Goal: Task Accomplishment & Management: Manage account settings

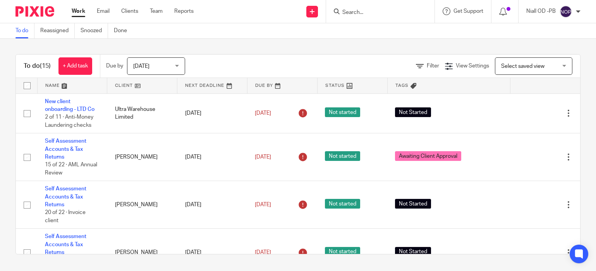
click at [358, 10] on input "Search" at bounding box center [376, 12] width 70 height 7
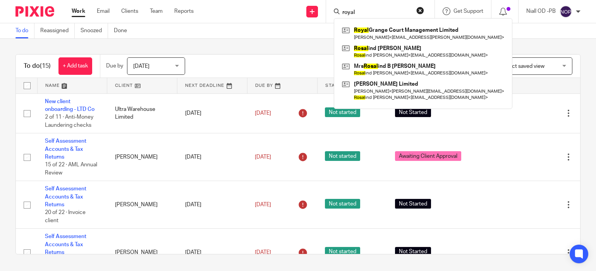
type input "royal"
click button "submit" at bounding box center [0, 0] width 0 height 0
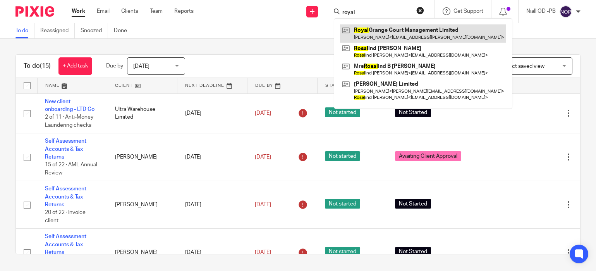
click at [409, 36] on link at bounding box center [423, 33] width 166 height 18
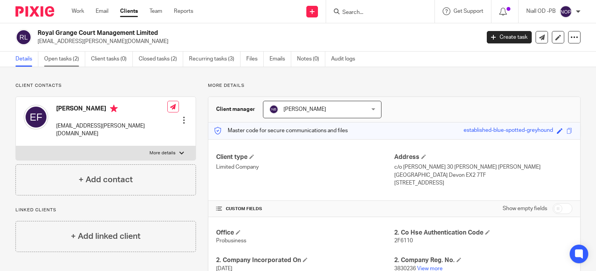
click at [60, 59] on link "Open tasks (2)" at bounding box center [64, 58] width 41 height 15
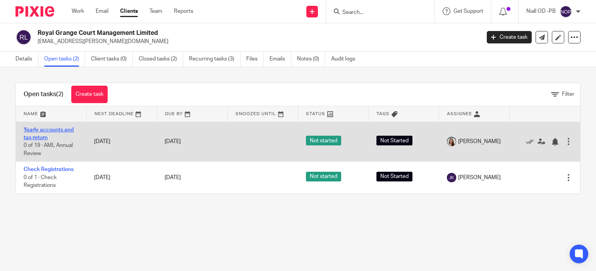
click at [45, 139] on link "Yearly accounts and tax return" at bounding box center [49, 133] width 50 height 13
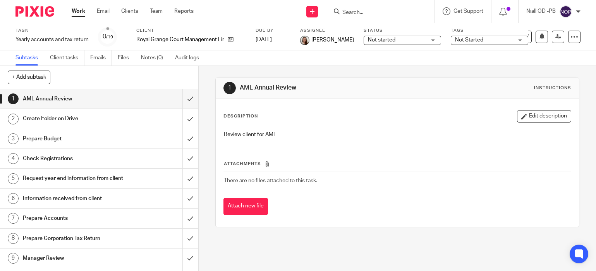
click at [42, 137] on h1 "Prepare Budget" at bounding box center [73, 139] width 101 height 12
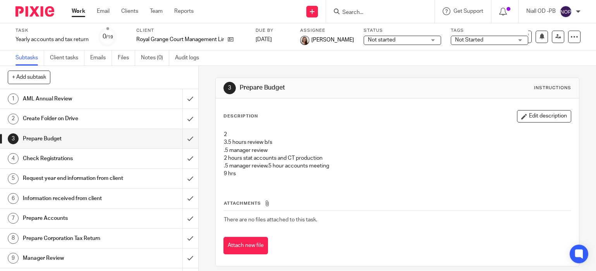
click at [546, 118] on button "Edit description" at bounding box center [544, 116] width 54 height 12
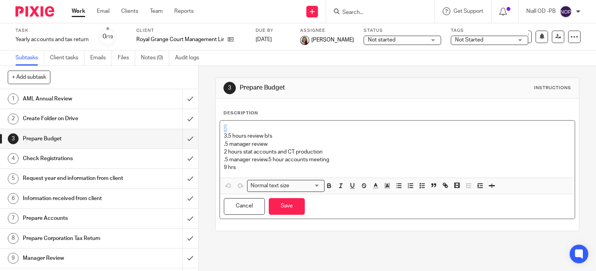
drag, startPoint x: 230, startPoint y: 128, endPoint x: 223, endPoint y: 128, distance: 7.4
click at [223, 127] on div "2 3.5 hours review b/s .5 manager review 2 hours stat accounts and CT productio…" at bounding box center [397, 148] width 355 height 57
click at [224, 137] on p "3.5 hours review b/s .5 manager review 2 hours stat accounts and CT production …" at bounding box center [397, 143] width 347 height 39
drag, startPoint x: 225, startPoint y: 136, endPoint x: 220, endPoint y: 138, distance: 5.8
click at [222, 136] on div ".5 hours review b/s .5 manager review 2 hours stat accounts and CT production .…" at bounding box center [397, 148] width 355 height 57
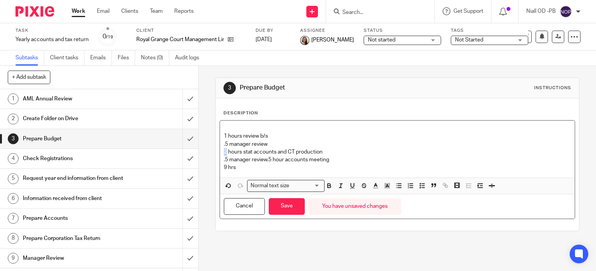
drag, startPoint x: 226, startPoint y: 151, endPoint x: 219, endPoint y: 152, distance: 6.2
click at [220, 152] on div "1 hours review b/s .5 manager review 2 hours stat accounts and CT production .5…" at bounding box center [397, 148] width 355 height 57
drag, startPoint x: 277, startPoint y: 160, endPoint x: 354, endPoint y: 162, distance: 76.7
click at [354, 162] on p "1 hours review b/s .5 manager review 1 hours stat accounts and CT production .5…" at bounding box center [397, 143] width 347 height 39
click at [322, 153] on p "1 hours review b/s .5 manager review 1 hours stat accounts and CT production .5…" at bounding box center [397, 139] width 347 height 31
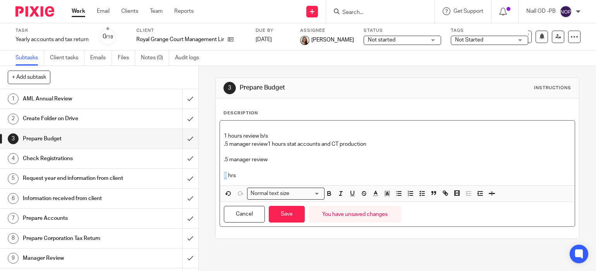
click at [223, 175] on div "1 hours review b/s .5 manager review 1 hours stat accounts and CT production .5…" at bounding box center [397, 152] width 355 height 65
drag, startPoint x: 226, startPoint y: 137, endPoint x: 210, endPoint y: 140, distance: 16.9
click at [221, 138] on div "1 hours review b/s .5 manager review 1 hours stat accounts and CT production .5…" at bounding box center [397, 152] width 355 height 65
click at [269, 144] on p "1 hours review b/s .5 manager review 1 hours stat accounts and CT production" at bounding box center [397, 136] width 347 height 24
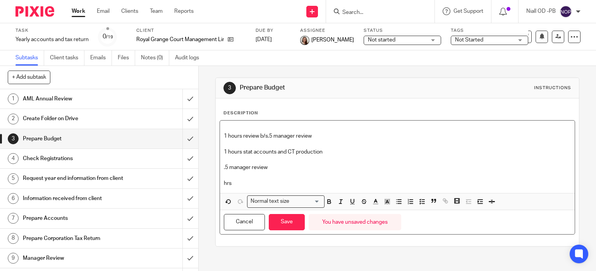
click at [267, 136] on p "1 hours review b/s .5 manager review" at bounding box center [397, 132] width 347 height 16
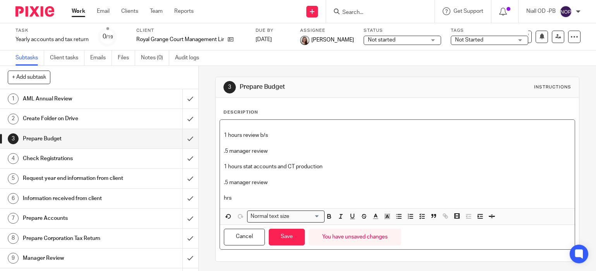
scroll to position [3, 0]
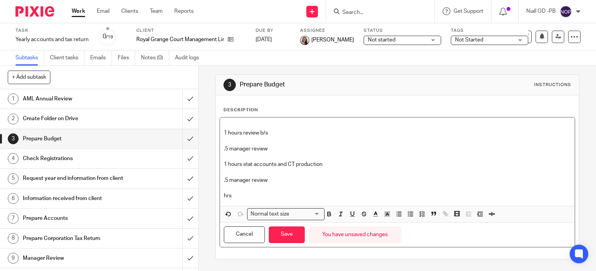
click at [224, 196] on p "hrs" at bounding box center [397, 196] width 347 height 8
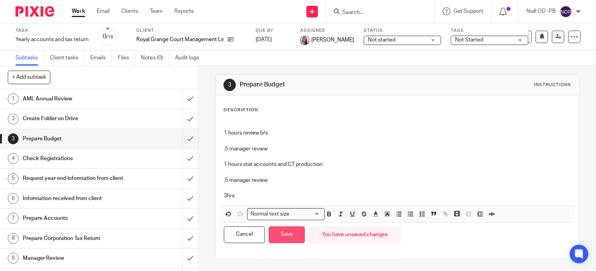
click at [282, 235] on button "Save" at bounding box center [287, 234] width 36 height 17
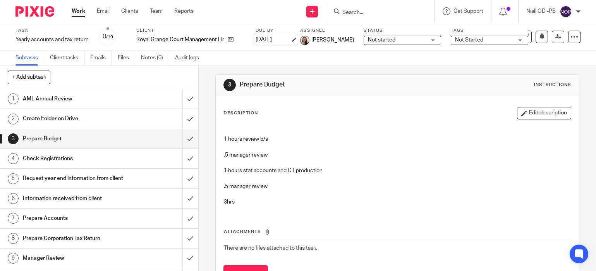
click at [281, 41] on link "23 Dec 2025" at bounding box center [272, 40] width 35 height 8
click at [307, 68] on div "3 Prepare Budget Instructions Description Edit description 1 hours review b/s .…" at bounding box center [397, 184] width 364 height 243
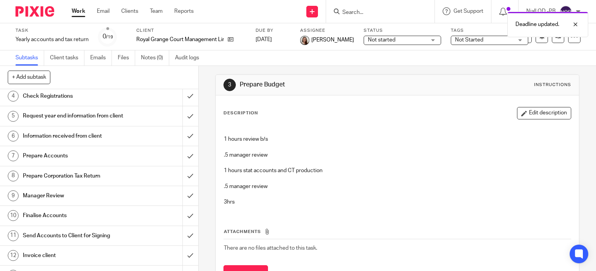
scroll to position [67, 0]
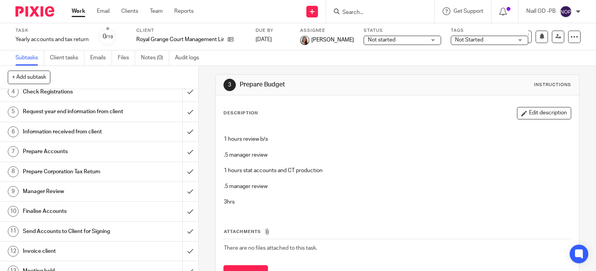
click at [62, 110] on h1 "Request year end information from client" at bounding box center [73, 112] width 101 height 12
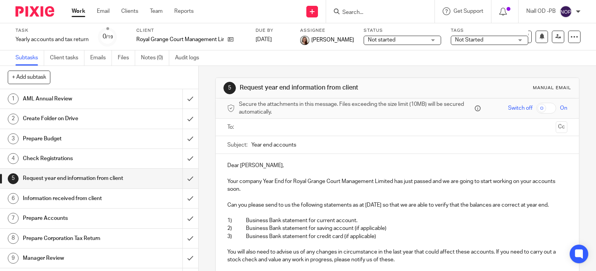
click at [253, 125] on input "text" at bounding box center [396, 127] width 311 height 9
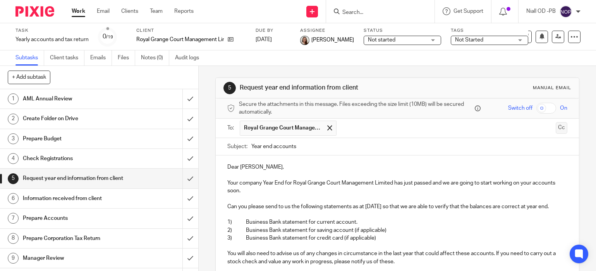
click at [560, 127] on button "Cc" at bounding box center [561, 128] width 12 height 12
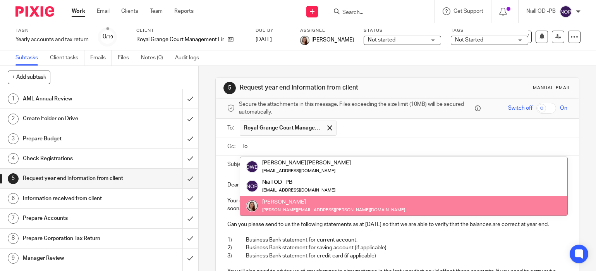
type input "lo"
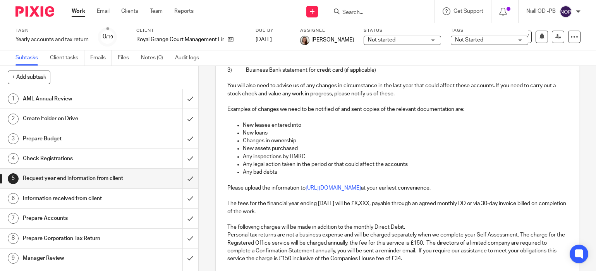
scroll to position [197, 0]
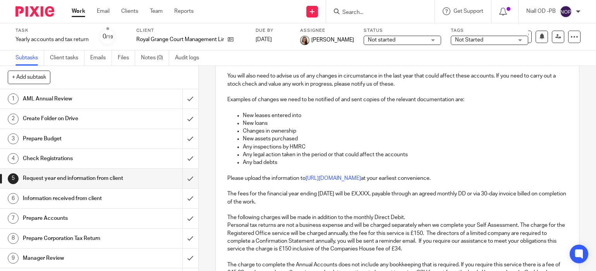
click at [384, 193] on p "The fees for the financial year ending 31 Aug 2025 will be £X,XXX, payable thro…" at bounding box center [397, 198] width 340 height 16
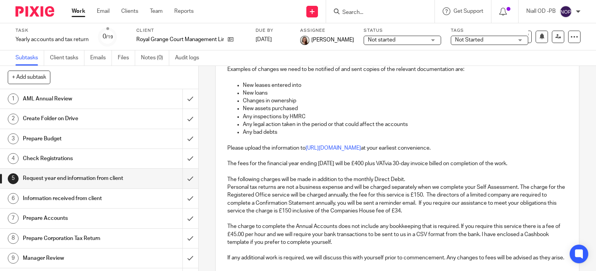
scroll to position [226, 0]
click at [373, 164] on p "The fees for the financial year ending 31 Aug 2025 will be £400 plus VATvia 30-…" at bounding box center [397, 164] width 340 height 8
click at [408, 164] on p "The fees for the financial year ending 31 Aug 2025 will be £375.00 plus VATvia …" at bounding box center [397, 164] width 340 height 8
click at [539, 164] on p "The fees for the financial year ending 31 Aug 2025 will be £375.00 plus VAT via…" at bounding box center [397, 164] width 340 height 8
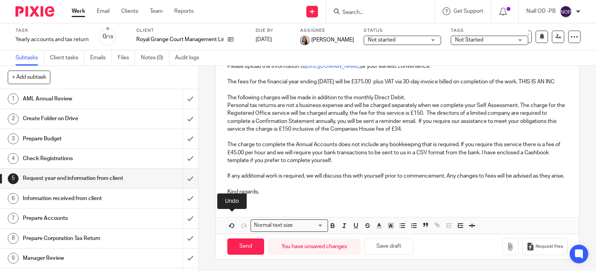
drag, startPoint x: 240, startPoint y: 79, endPoint x: 241, endPoint y: 84, distance: 5.4
click at [240, 80] on p "The fees for the financial year ending 31 Aug 2025 will be £375.00 plus VAT via…" at bounding box center [397, 82] width 340 height 8
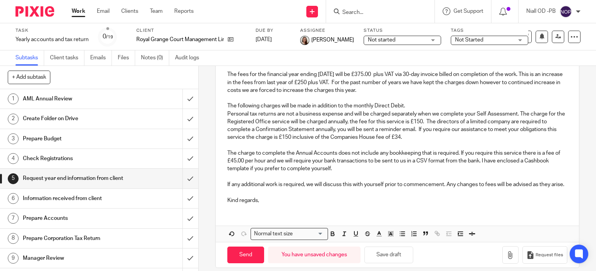
scroll to position [324, 0]
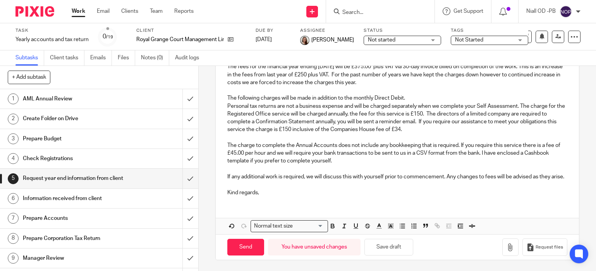
drag, startPoint x: 269, startPoint y: 158, endPoint x: 270, endPoint y: 154, distance: 3.9
click at [269, 157] on p "The charge to complete the Annual Accounts does not include any bookkeeping tha…" at bounding box center [397, 153] width 340 height 24
drag, startPoint x: 266, startPoint y: 151, endPoint x: 295, endPoint y: 158, distance: 29.5
click at [298, 159] on p "The charge to complete the Annual Accounts does not include any bookkeeping tha…" at bounding box center [397, 154] width 340 height 24
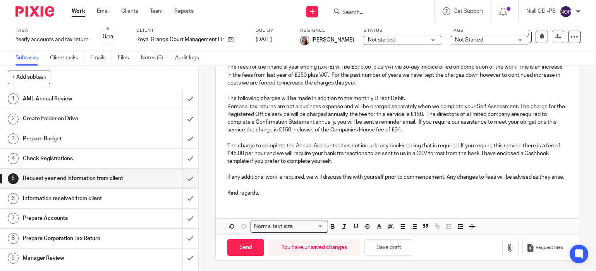
click at [267, 156] on p "The charge to complete the Annual Accounts does not include any bookkeeping tha…" at bounding box center [397, 154] width 340 height 24
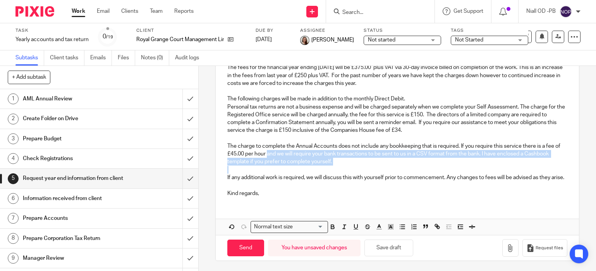
drag, startPoint x: 267, startPoint y: 155, endPoint x: 328, endPoint y: 168, distance: 62.0
click at [328, 168] on div "Dear Elaine, Your company Year End for Royal Grange Court Management Limited ha…" at bounding box center [397, 27] width 363 height 351
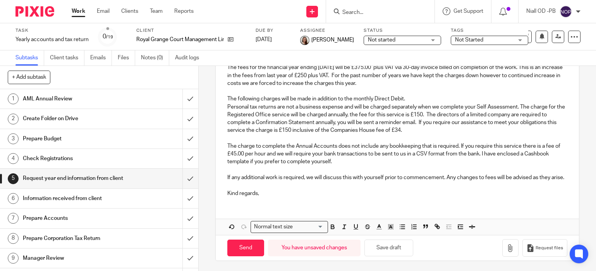
scroll to position [308, 0]
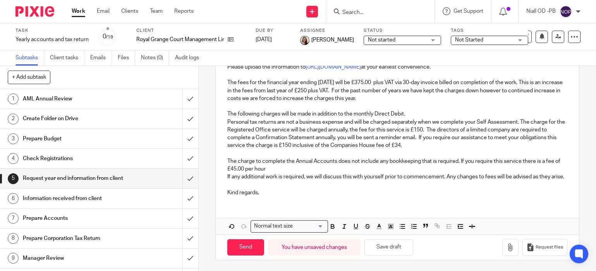
click at [226, 178] on div "Dear Elaine, Your company Year End for Royal Grange Court Management Limited ha…" at bounding box center [397, 34] width 363 height 335
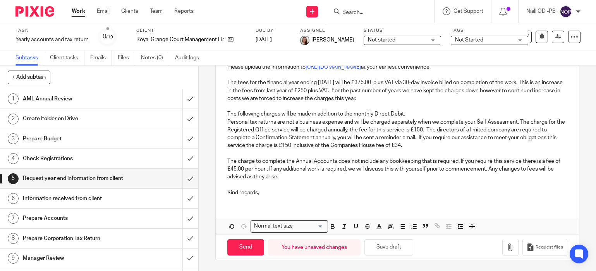
click at [283, 188] on p "Kind regards," at bounding box center [397, 192] width 340 height 8
click at [293, 188] on p "Kind regards," at bounding box center [397, 192] width 340 height 8
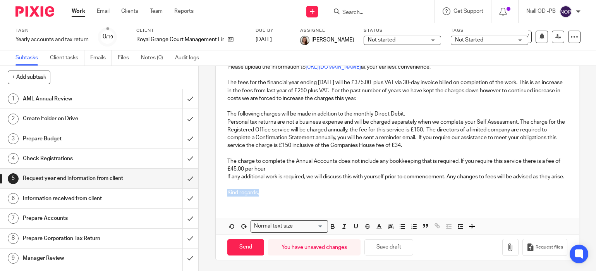
scroll to position [323, 0]
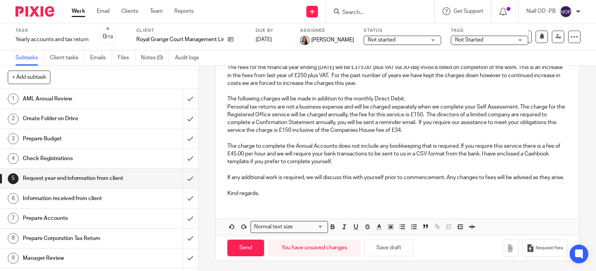
click at [341, 163] on p "The charge to complete the Annual Accounts does not include any bookkeeping tha…" at bounding box center [397, 154] width 340 height 24
click at [512, 248] on icon "button" at bounding box center [510, 248] width 8 height 8
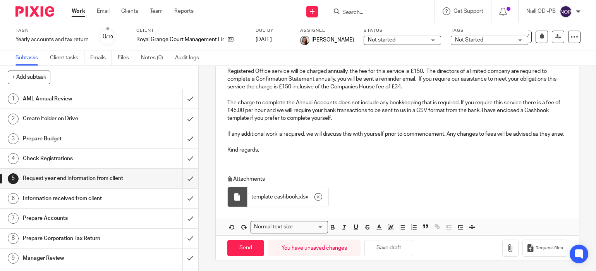
scroll to position [367, 0]
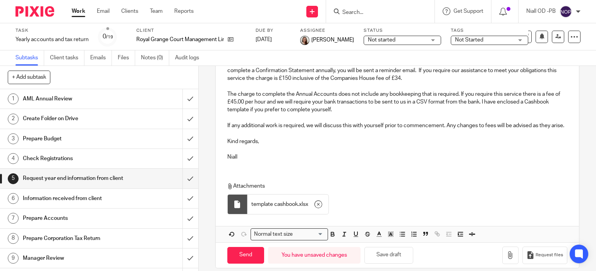
scroll to position [383, 0]
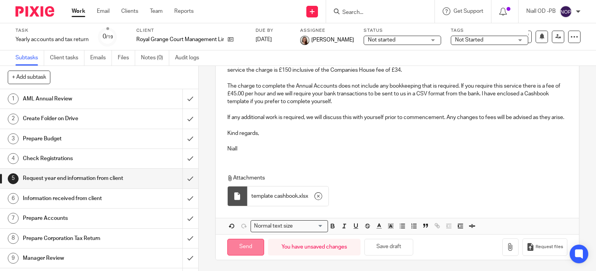
click at [240, 248] on input "Send" at bounding box center [245, 246] width 37 height 17
type input "Sent"
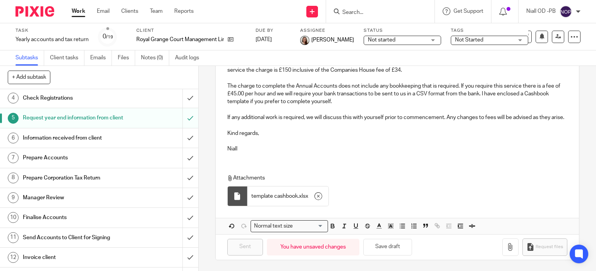
scroll to position [0, 0]
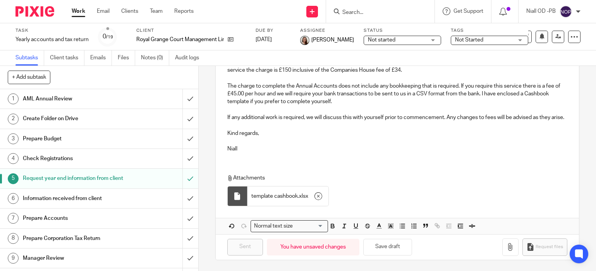
click at [359, 12] on input "Search" at bounding box center [376, 12] width 70 height 7
type input "edge"
click button "submit" at bounding box center [0, 0] width 0 height 0
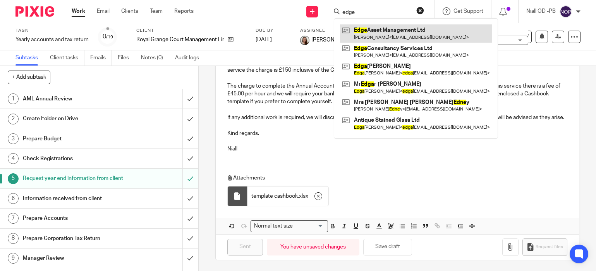
click at [377, 32] on link at bounding box center [416, 33] width 152 height 18
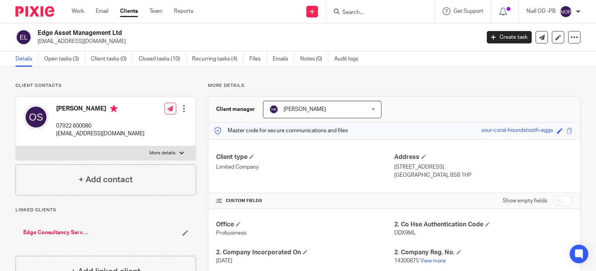
click at [47, 232] on link "Edge Consultancy Services Ltd" at bounding box center [56, 232] width 66 height 8
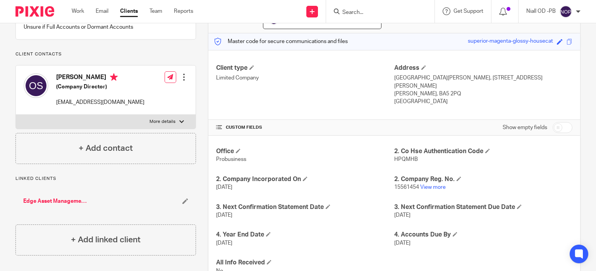
scroll to position [89, 0]
click at [46, 204] on link "Edge Asset Management Ltd" at bounding box center [56, 201] width 66 height 8
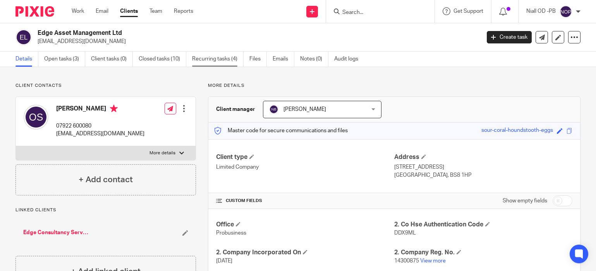
click at [214, 62] on link "Recurring tasks (4)" at bounding box center [217, 58] width 51 height 15
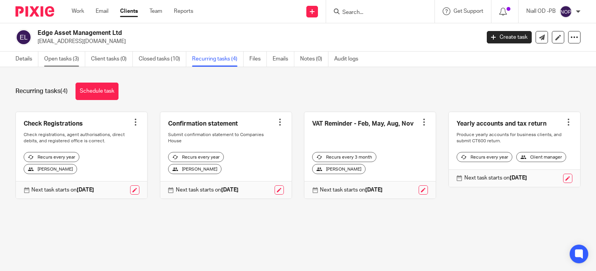
click at [63, 57] on link "Open tasks (3)" at bounding box center [64, 58] width 41 height 15
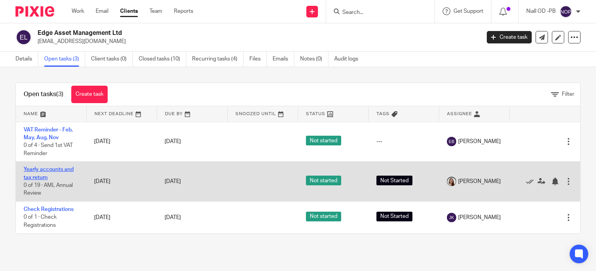
click at [33, 170] on link "Yearly accounts and tax return" at bounding box center [49, 172] width 50 height 13
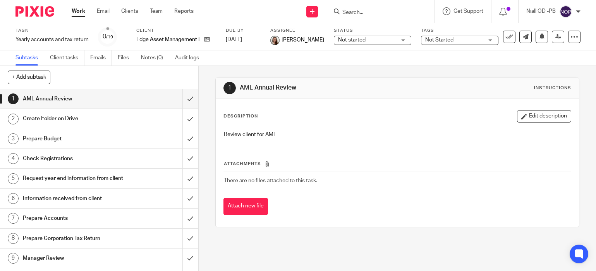
click at [36, 139] on h1 "Prepare Budget" at bounding box center [73, 139] width 101 height 12
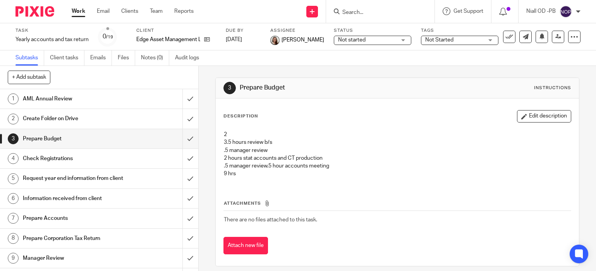
click at [546, 115] on button "Edit description" at bounding box center [544, 116] width 54 height 12
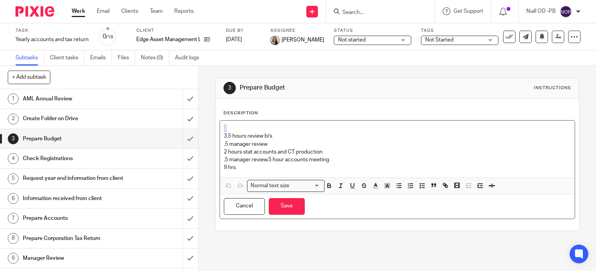
drag, startPoint x: 240, startPoint y: 126, endPoint x: 222, endPoint y: 127, distance: 18.6
click at [222, 127] on div "2 3.5 hours review b/s .5 manager review 2 hours stat accounts and CT productio…" at bounding box center [397, 148] width 355 height 57
drag, startPoint x: 226, startPoint y: 136, endPoint x: 220, endPoint y: 137, distance: 5.8
click at [223, 136] on div "3.5 hours review b/s .5 manager review 2 hours stat accounts and CT production …" at bounding box center [397, 148] width 355 height 57
click at [226, 151] on p "2 hours review b/s .5 manager review 2 hours stat accounts and CT production .5…" at bounding box center [397, 143] width 347 height 39
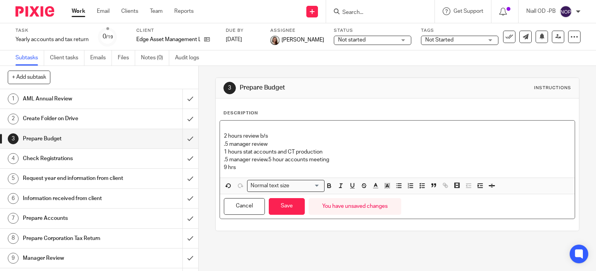
click at [267, 163] on div "2 hours review b/s .5 manager review 1 hours stat accounts and CT production .5…" at bounding box center [397, 148] width 355 height 57
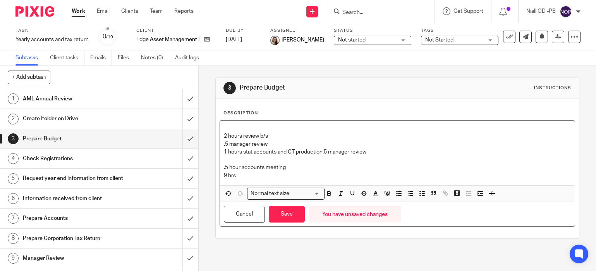
click at [290, 170] on p ".5 hour accounts meeting" at bounding box center [397, 164] width 347 height 16
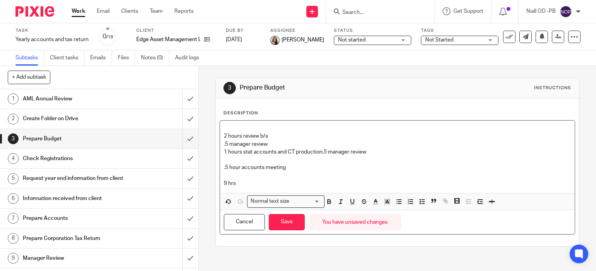
click at [322, 152] on p "2 hours review b/s .5 manager review 1 hours stat accounts and CT production .5…" at bounding box center [397, 139] width 347 height 31
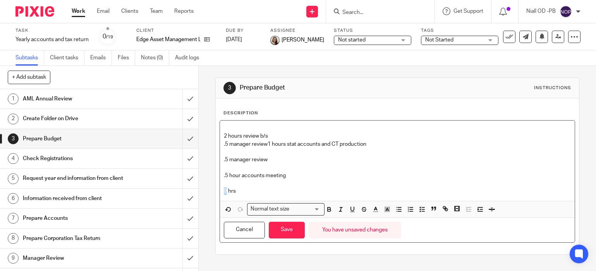
drag, startPoint x: 225, startPoint y: 192, endPoint x: 220, endPoint y: 192, distance: 5.4
click at [220, 192] on div "2 hours review b/s .5 manager review 1 hours stat accounts and CT production .5…" at bounding box center [397, 160] width 355 height 80
click at [252, 192] on p "3.5 hrs" at bounding box center [397, 191] width 347 height 8
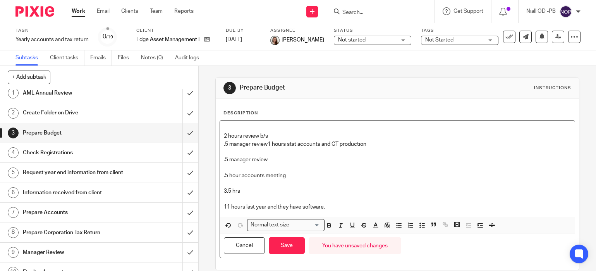
scroll to position [5, 0]
click at [63, 173] on h1 "Request year end information from client" at bounding box center [73, 174] width 101 height 12
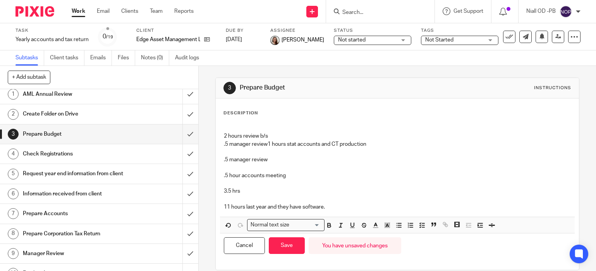
click at [385, 154] on p ".5 manager review" at bounding box center [397, 156] width 347 height 16
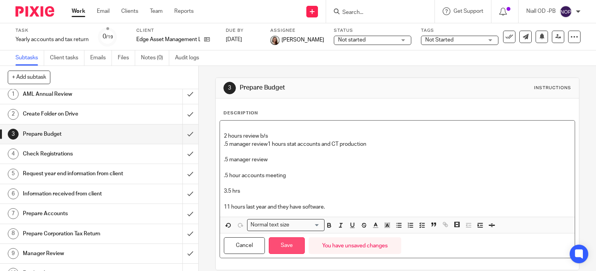
click at [286, 244] on button "Save" at bounding box center [287, 245] width 36 height 17
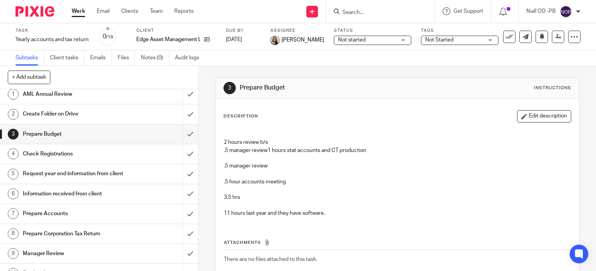
click at [79, 175] on h1 "Request year end information from client" at bounding box center [73, 174] width 101 height 12
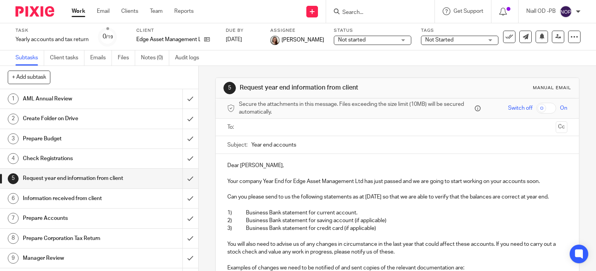
click at [246, 127] on input "text" at bounding box center [396, 127] width 311 height 9
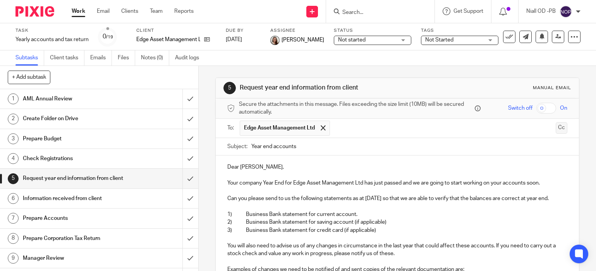
click at [563, 127] on button "Cc" at bounding box center [561, 128] width 12 height 12
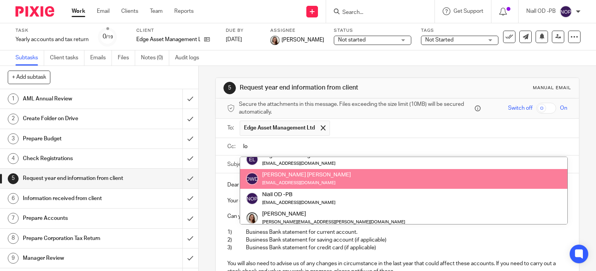
scroll to position [11, 0]
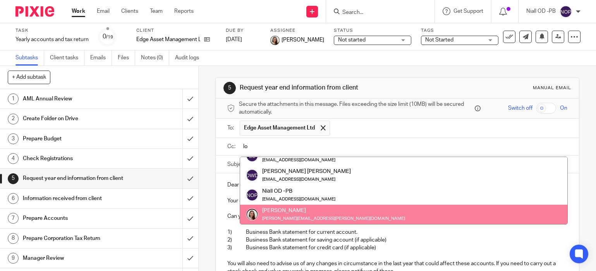
type input "lo"
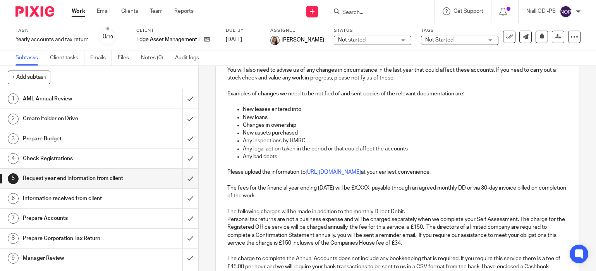
scroll to position [196, 0]
click at [383, 186] on p "The fees for the financial year ending 31 Aug 2025 will be £X,XXX, payable thro…" at bounding box center [397, 191] width 340 height 16
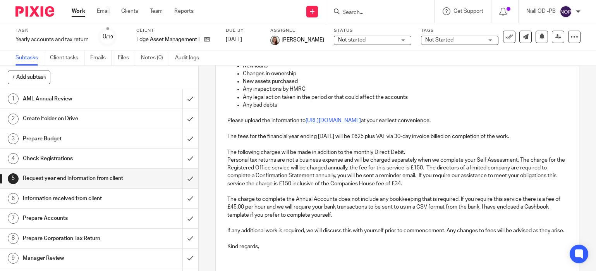
scroll to position [256, 0]
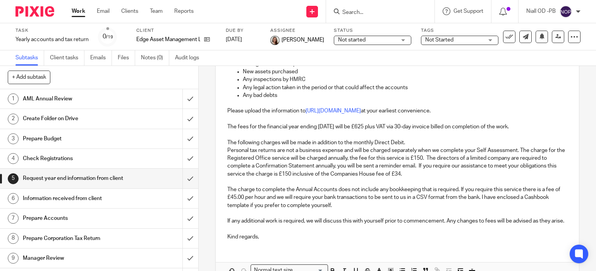
drag, startPoint x: 260, startPoint y: 199, endPoint x: 271, endPoint y: 198, distance: 10.5
click at [261, 199] on p "The charge to complete the Annual Accounts does not include any bookkeeping tha…" at bounding box center [397, 197] width 340 height 24
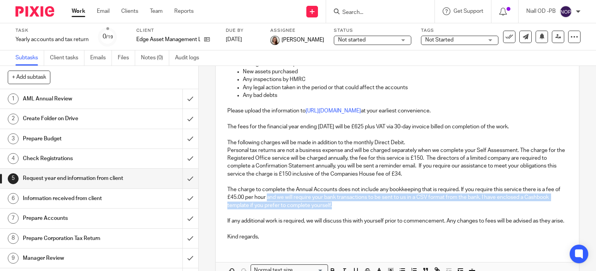
drag, startPoint x: 267, startPoint y: 197, endPoint x: 349, endPoint y: 207, distance: 83.1
click at [349, 207] on p "The charge to complete the Annual Accounts does not include any bookkeeping tha…" at bounding box center [397, 197] width 340 height 24
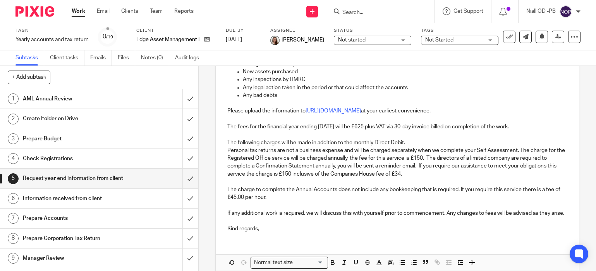
click at [225, 211] on div "Dear Oliver, Your company Year End for Edge Asset Management Ltd has just passe…" at bounding box center [397, 78] width 363 height 319
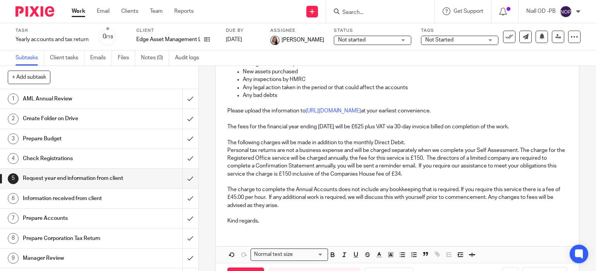
click at [286, 205] on p "The charge to complete the Annual Accounts does not include any bookkeeping tha…" at bounding box center [397, 197] width 340 height 24
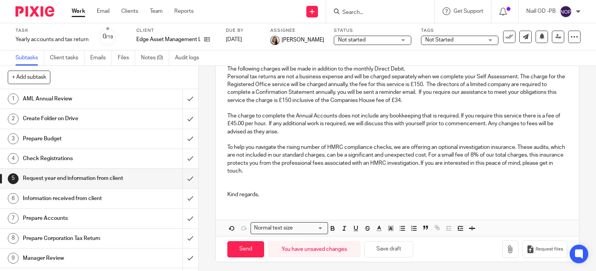
scroll to position [331, 0]
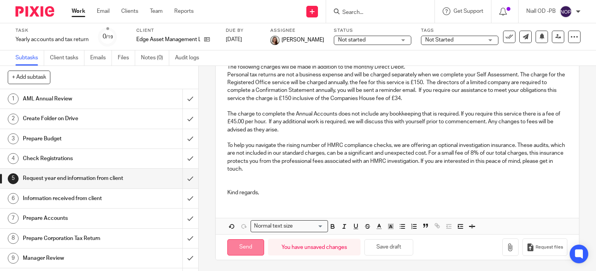
click at [252, 247] on input "Send" at bounding box center [245, 247] width 37 height 17
type input "Sent"
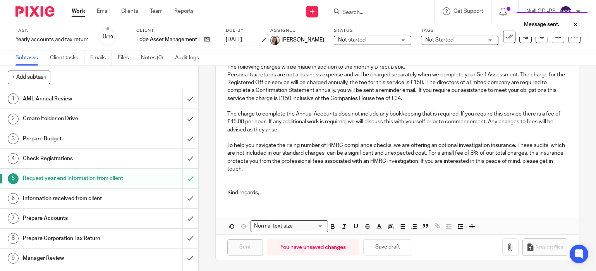
click at [255, 40] on link "23 Dec 2025" at bounding box center [243, 40] width 35 height 8
click at [372, 204] on div "Dear Oliver, Your company Year End for Edge Asset Management Ltd has just passe…" at bounding box center [397, 38] width 363 height 390
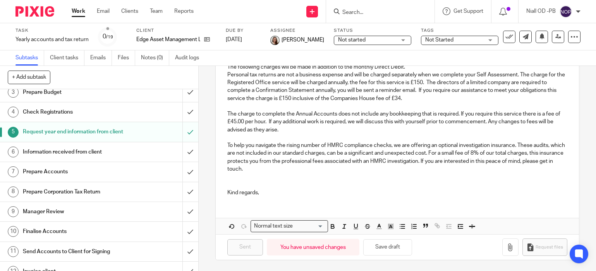
scroll to position [46, 0]
click at [148, 158] on div "Information received from client" at bounding box center [99, 152] width 152 height 12
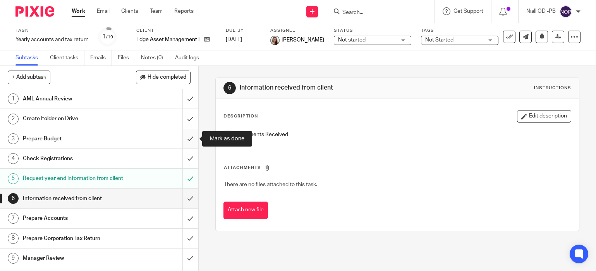
click at [188, 140] on input "submit" at bounding box center [99, 138] width 198 height 19
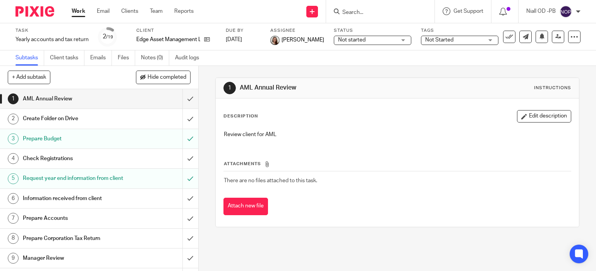
click at [353, 10] on input "Search" at bounding box center [376, 12] width 70 height 7
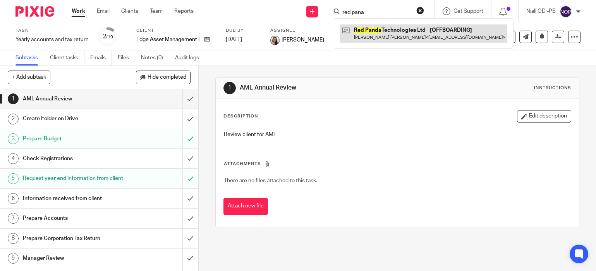
type input "red pana"
click at [385, 36] on link at bounding box center [423, 33] width 167 height 18
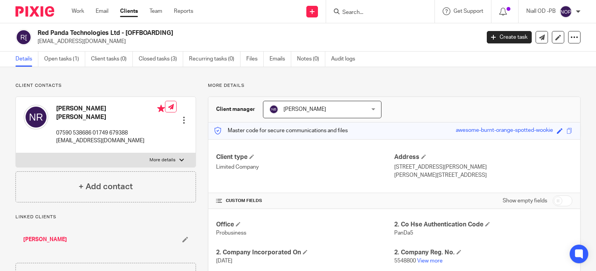
click at [352, 12] on input "Search" at bounding box center [376, 12] width 70 height 7
paste input "Tukosawa"
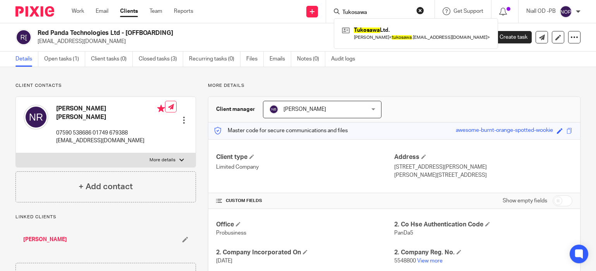
type input "Tukosawa"
click button "submit" at bounding box center [0, 0] width 0 height 0
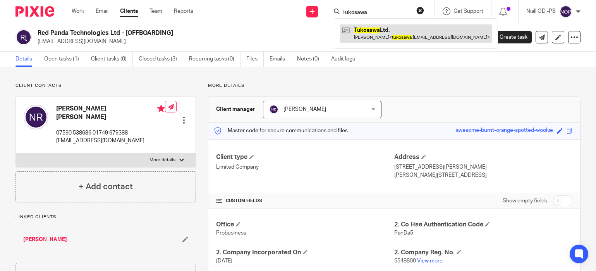
click at [366, 34] on link at bounding box center [416, 33] width 152 height 18
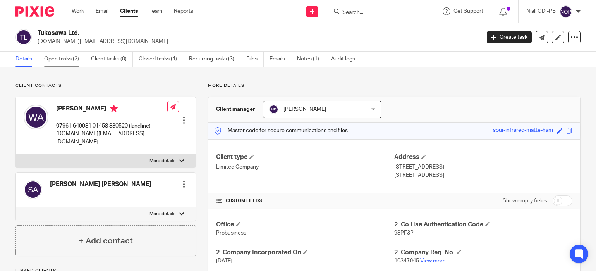
scroll to position [0, 0]
click at [63, 60] on link "Open tasks (2)" at bounding box center [64, 58] width 41 height 15
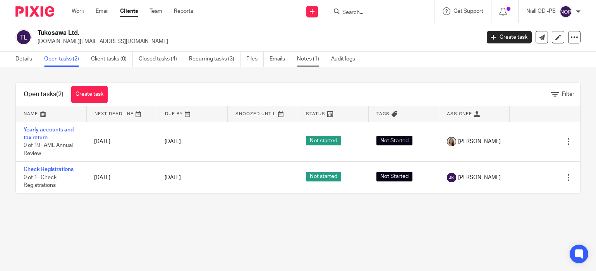
click at [308, 59] on link "Notes (1)" at bounding box center [311, 58] width 28 height 15
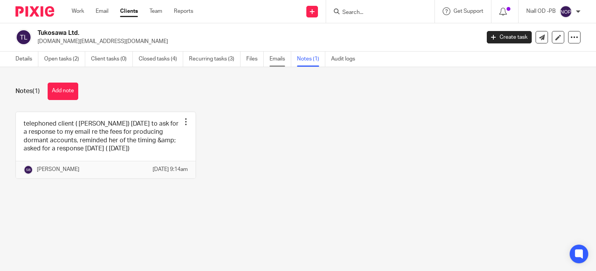
click at [280, 58] on link "Emails" at bounding box center [280, 58] width 22 height 15
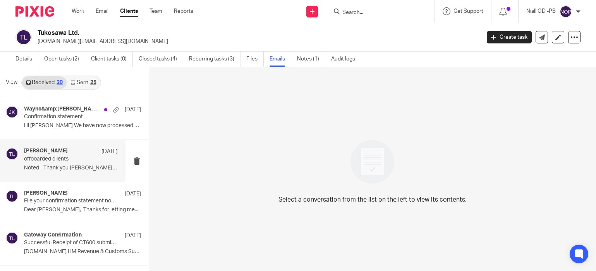
click at [41, 161] on p "offboarded clients" at bounding box center [61, 159] width 75 height 7
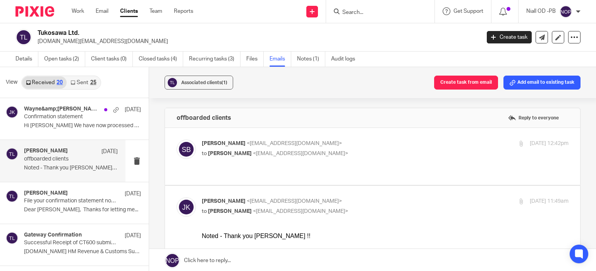
click at [221, 154] on span "Johanne Kassardjian" at bounding box center [230, 153] width 44 height 5
checkbox input "true"
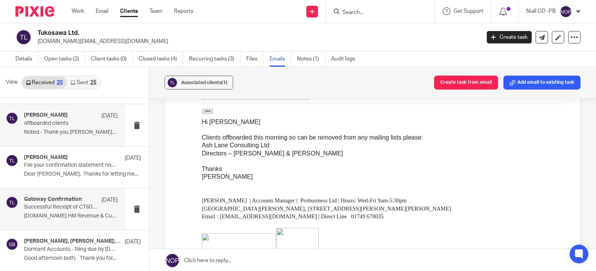
scroll to position [41, 0]
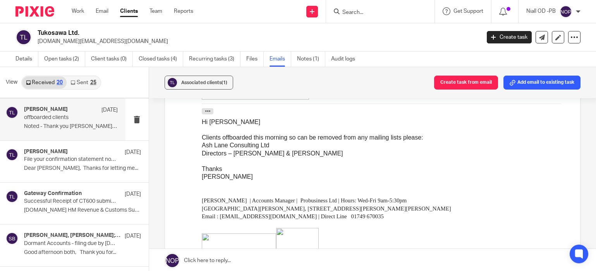
click at [84, 80] on link "Sent 25" at bounding box center [83, 82] width 33 height 12
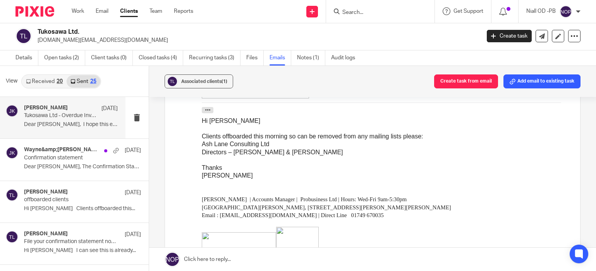
click at [65, 121] on div "Johanne Kassardjian 12 Sep Tukosawa Ltd - Overdue Invoices Dear Wayne, I hope t…" at bounding box center [71, 117] width 94 height 26
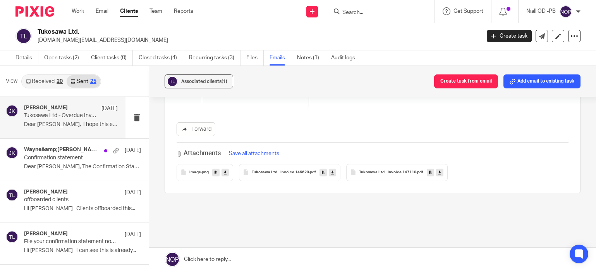
scroll to position [269, 0]
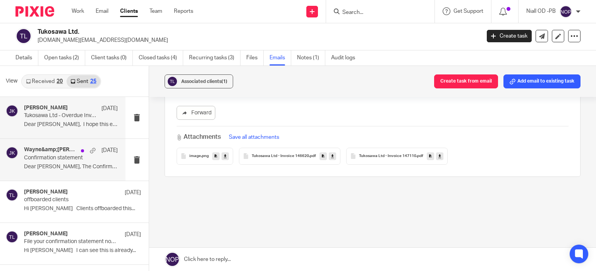
click at [53, 161] on div "Wayne&amp;Sara Abbiss, Johanne Kassardjian 1 Sep Confirmation statement Dear Wa…" at bounding box center [71, 159] width 94 height 26
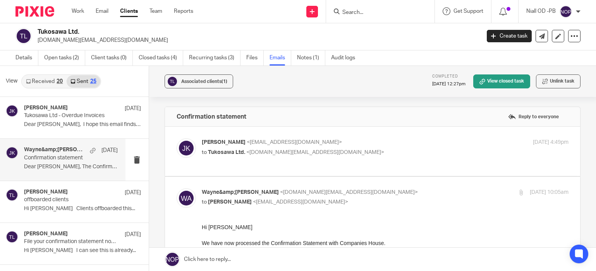
scroll to position [0, 0]
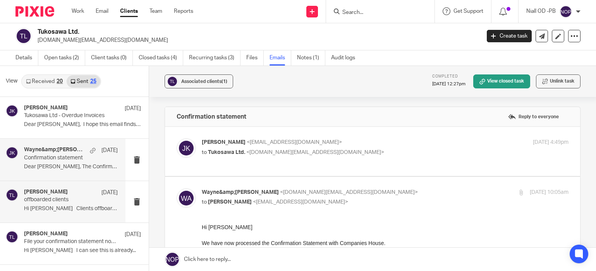
click at [62, 199] on p "offboarded clients" at bounding box center [61, 199] width 75 height 7
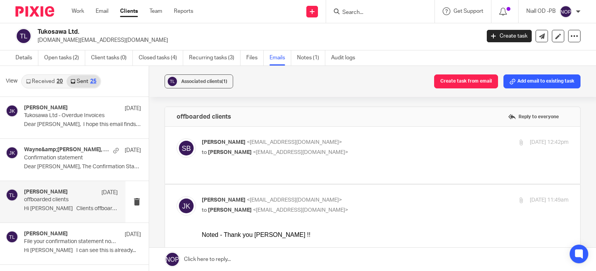
click at [250, 145] on span "<soniabird@probusinessuk.com>" at bounding box center [294, 141] width 95 height 5
checkbox input "true"
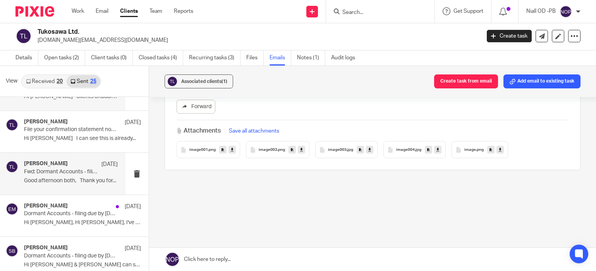
scroll to position [115, 0]
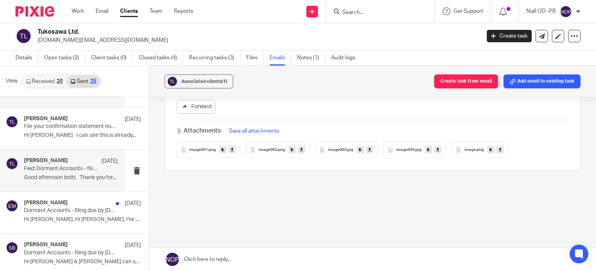
click at [52, 168] on p "Fwd: Dormant Accounts - filing due by 31st May 2025" at bounding box center [61, 168] width 75 height 7
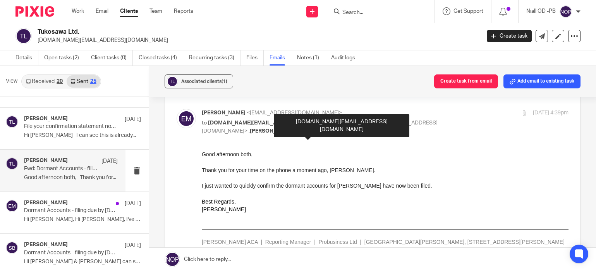
scroll to position [199, 0]
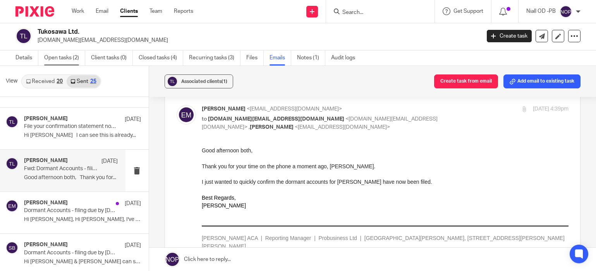
click at [52, 64] on link "Open tasks (2)" at bounding box center [64, 57] width 41 height 15
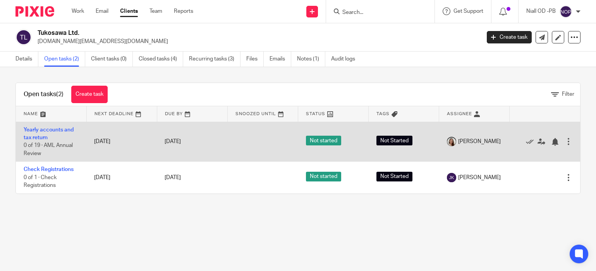
click at [568, 142] on div at bounding box center [568, 141] width 8 height 8
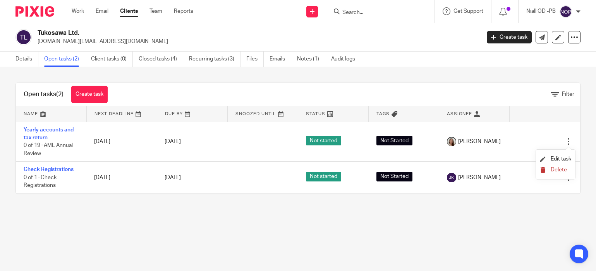
click at [557, 171] on span "Delete" at bounding box center [558, 169] width 16 height 5
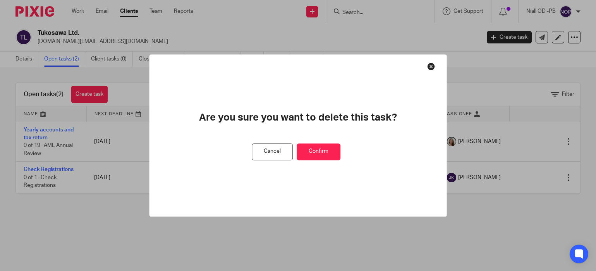
click at [329, 153] on button "Confirm" at bounding box center [318, 151] width 44 height 17
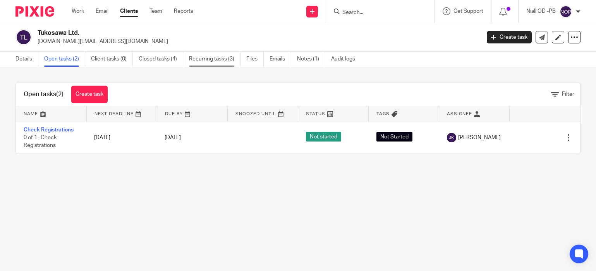
click at [207, 57] on link "Recurring tasks (3)" at bounding box center [214, 58] width 51 height 15
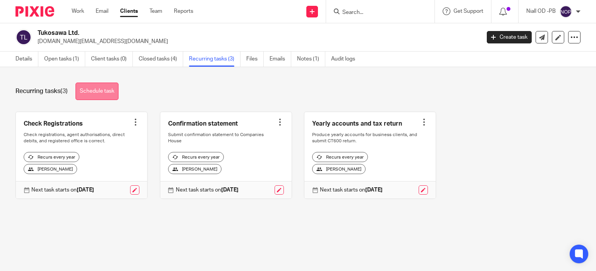
click at [88, 91] on link "Schedule task" at bounding box center [96, 90] width 43 height 17
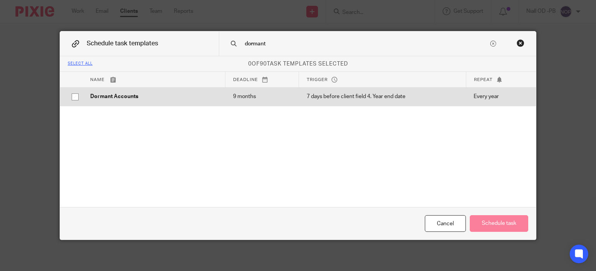
type input "dormant"
click at [132, 95] on p "Dormant Accounts" at bounding box center [153, 96] width 127 height 8
checkbox input "true"
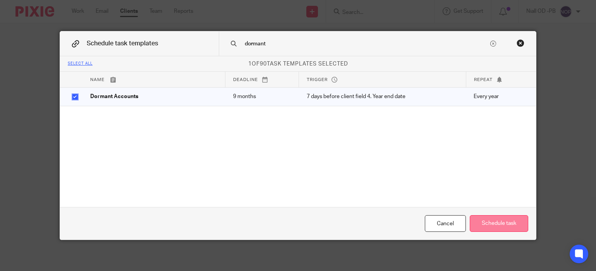
click at [501, 225] on button "Schedule task" at bounding box center [498, 223] width 58 height 17
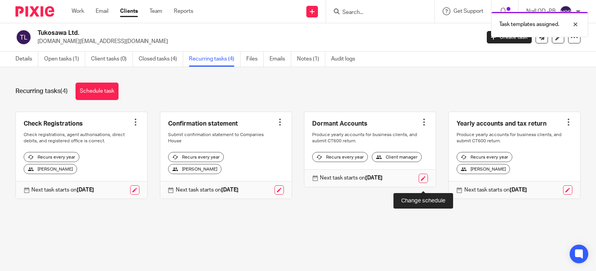
click at [423, 183] on link at bounding box center [422, 177] width 9 height 9
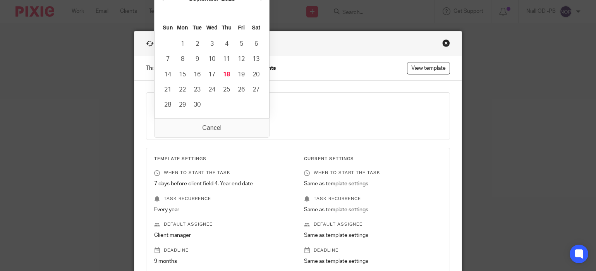
click at [258, 125] on input "2026-08-24" at bounding box center [210, 123] width 113 height 17
type input "2025-09-18"
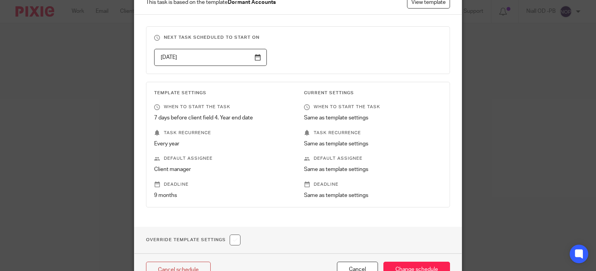
scroll to position [114, 0]
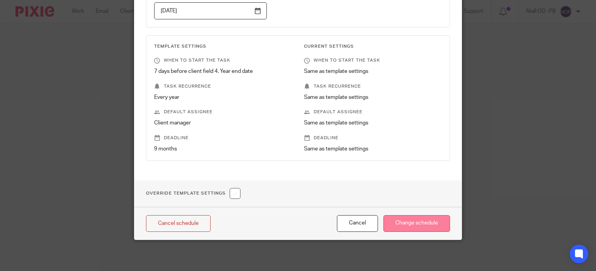
click at [412, 223] on input "Change schedule" at bounding box center [416, 223] width 67 height 17
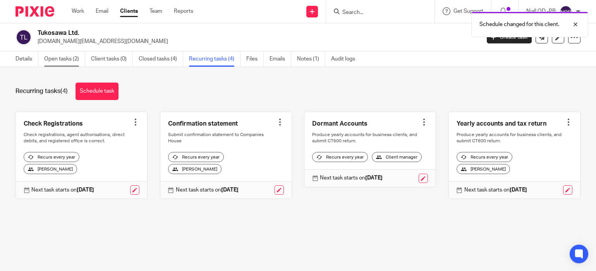
click at [57, 58] on link "Open tasks (2)" at bounding box center [64, 58] width 41 height 15
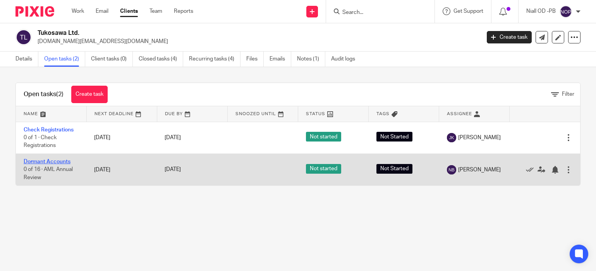
click at [48, 160] on link "Dormant Accounts" at bounding box center [47, 161] width 47 height 5
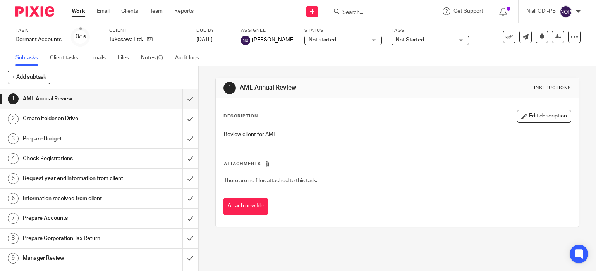
click at [75, 137] on h1 "Prepare Budget" at bounding box center [73, 139] width 101 height 12
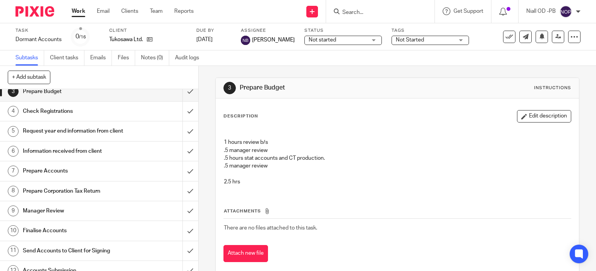
scroll to position [48, 0]
click at [139, 154] on div "Information received from client" at bounding box center [99, 150] width 152 height 12
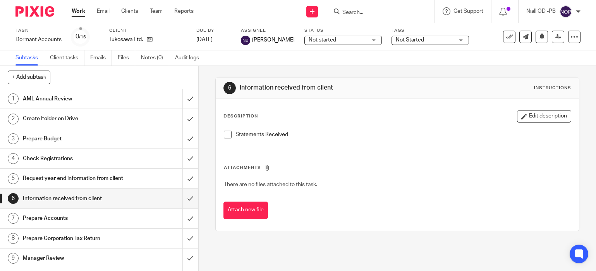
click at [102, 180] on h1 "Request year end information from client" at bounding box center [73, 178] width 101 height 12
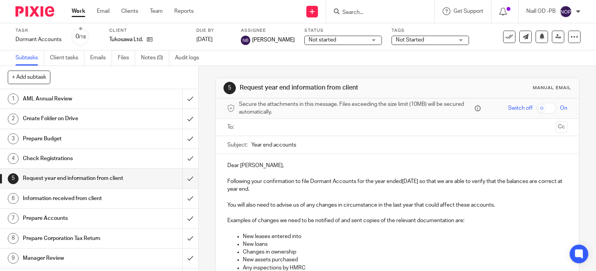
click at [248, 126] on input "text" at bounding box center [396, 127] width 311 height 9
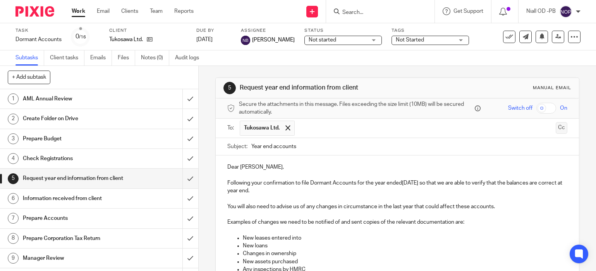
click at [563, 128] on button "Cc" at bounding box center [561, 128] width 12 height 12
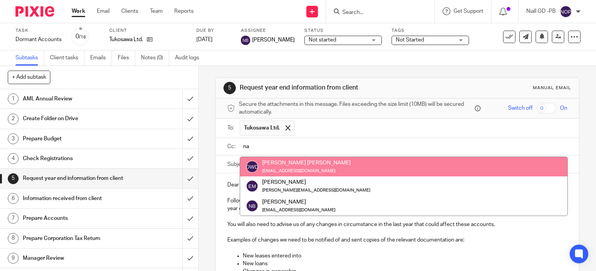
type input "nas"
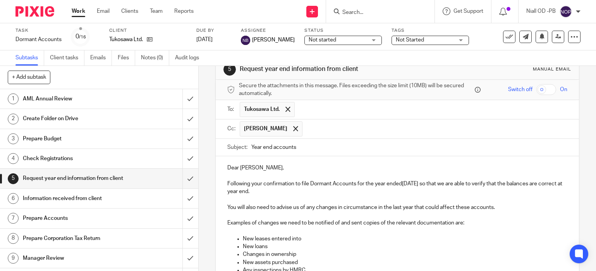
scroll to position [19, 0]
drag, startPoint x: 294, startPoint y: 183, endPoint x: 212, endPoint y: 189, distance: 82.3
click at [223, 182] on div "Dear Wayne, Following your confirmation to file Dormant Accounts for the year e…" at bounding box center [397, 249] width 363 height 186
click at [435, 182] on p "Please confirm if you wish us to file Dormant Accounts for the year ended31 Aug…" at bounding box center [397, 187] width 340 height 16
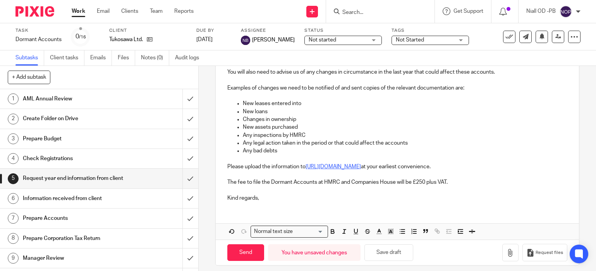
scroll to position [151, 0]
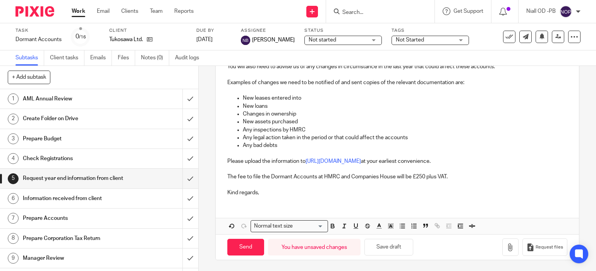
drag, startPoint x: 259, startPoint y: 190, endPoint x: 267, endPoint y: 192, distance: 8.8
click at [263, 191] on p "Kind regards," at bounding box center [397, 192] width 340 height 8
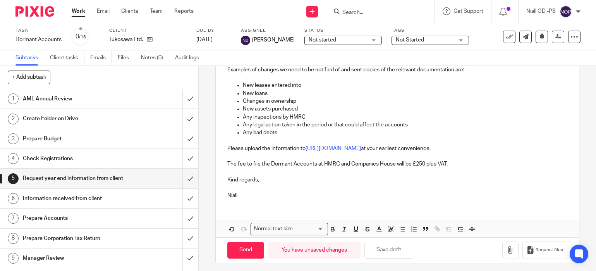
scroll to position [167, 0]
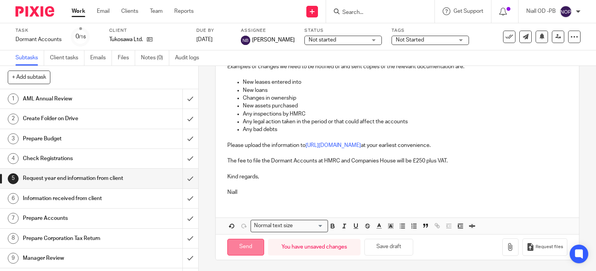
click at [242, 244] on input "Send" at bounding box center [245, 246] width 37 height 17
type input "Sent"
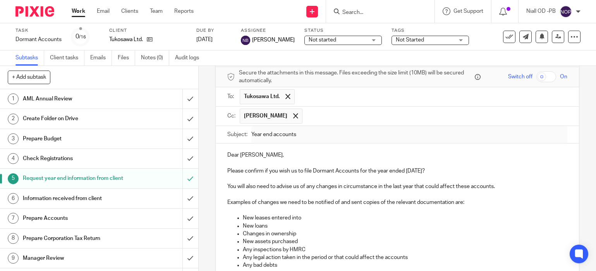
scroll to position [0, 0]
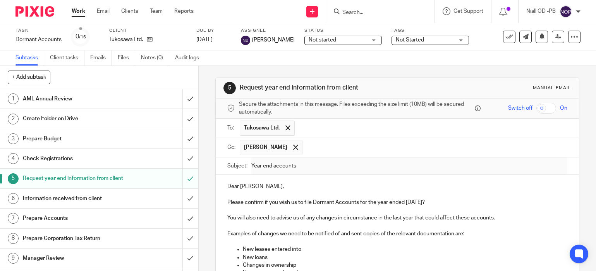
drag, startPoint x: 346, startPoint y: 12, endPoint x: 351, endPoint y: 12, distance: 4.7
click at [349, 12] on input "Search" at bounding box center [376, 12] width 70 height 7
paste input "Leaping Frogs Day Nursery"
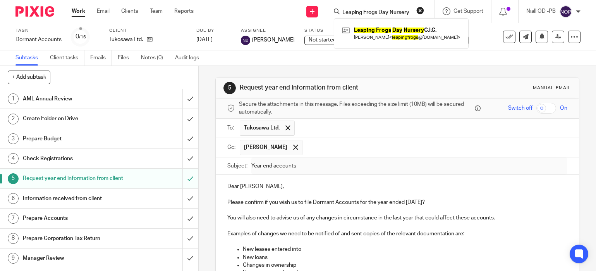
type input "Leaping Frogs Day Nursery"
click button "submit" at bounding box center [0, 0] width 0 height 0
click at [377, 30] on link at bounding box center [401, 33] width 122 height 18
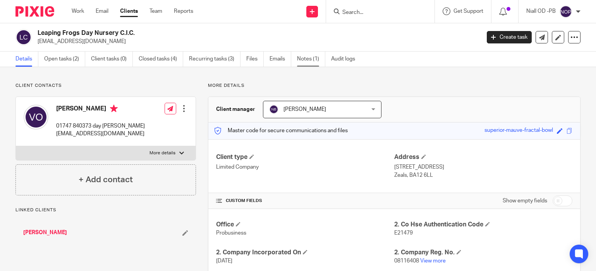
click at [308, 60] on link "Notes (1)" at bounding box center [311, 58] width 28 height 15
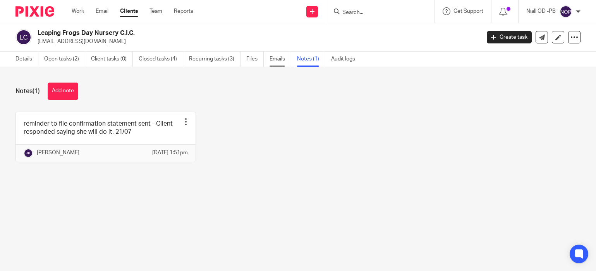
click at [279, 62] on link "Emails" at bounding box center [280, 58] width 22 height 15
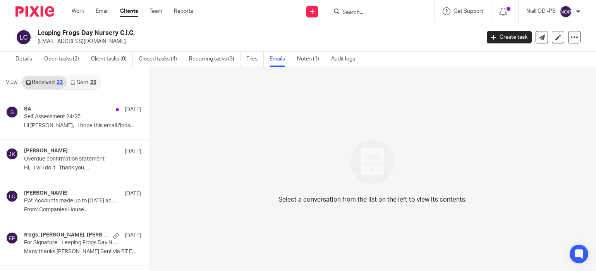
click at [80, 84] on link "Sent 25" at bounding box center [83, 82] width 33 height 12
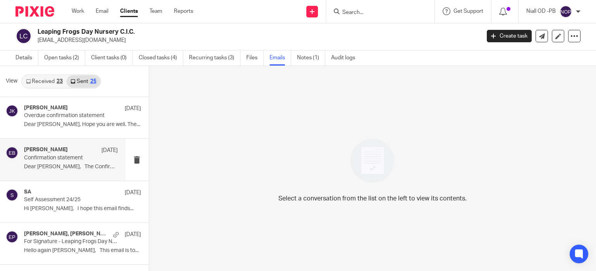
click at [70, 119] on p "Overdue confirmation statement" at bounding box center [70, 115] width 93 height 7
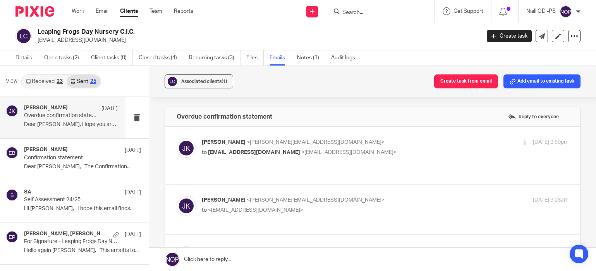
click at [237, 140] on span "Johanne Kassardjian" at bounding box center [224, 141] width 44 height 5
checkbox input "true"
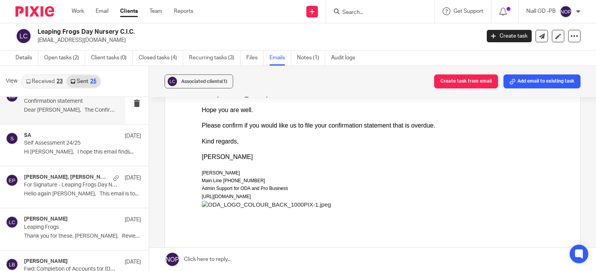
scroll to position [58, 0]
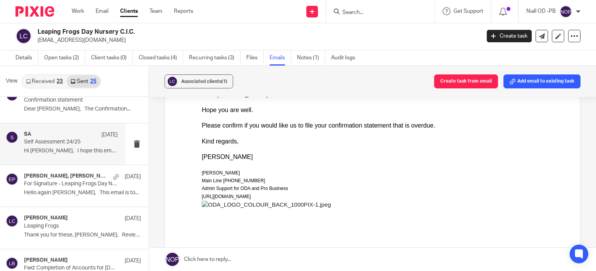
click at [66, 149] on p "Hi Victoria, I hope this email finds..." at bounding box center [71, 150] width 94 height 7
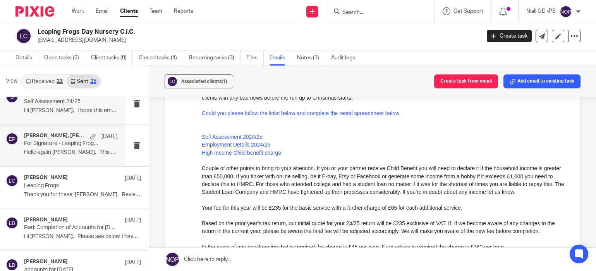
scroll to position [106, 0]
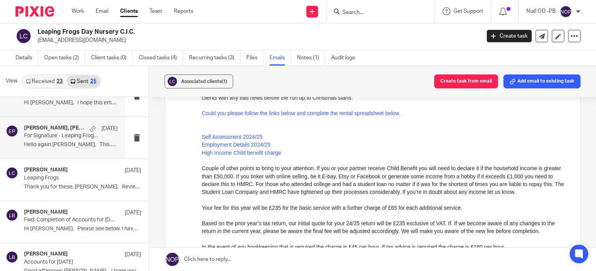
click at [55, 139] on p "For Signature - Leaping Frogs Day Nursery CIC 2024" at bounding box center [61, 135] width 75 height 7
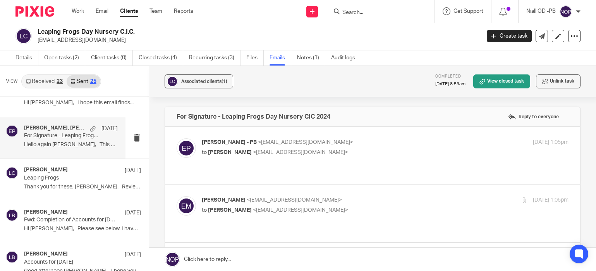
scroll to position [0, 0]
click at [240, 146] on div "Erik Molnar - PB <erikmolnar@probusinessuk.com> to Victoria Oram <leapingfrogs@…" at bounding box center [324, 147] width 244 height 18
checkbox input "true"
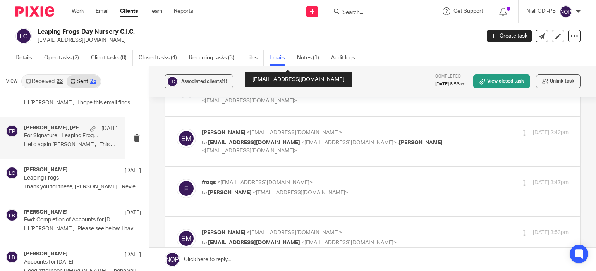
scroll to position [353, 0]
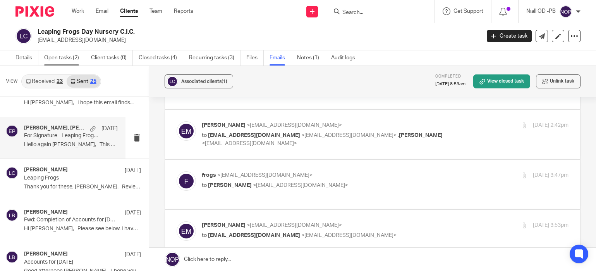
click at [60, 57] on link "Open tasks (2)" at bounding box center [64, 57] width 41 height 15
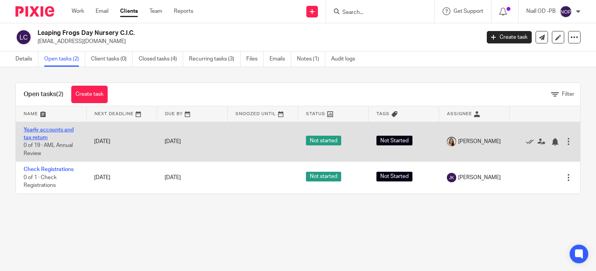
click at [41, 130] on link "Yearly accounts and tax return" at bounding box center [49, 133] width 50 height 13
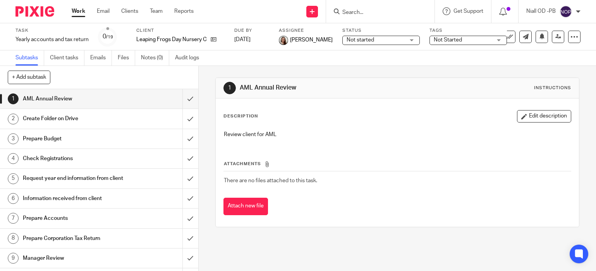
click at [41, 138] on h1 "Prepare Budget" at bounding box center [73, 139] width 101 height 12
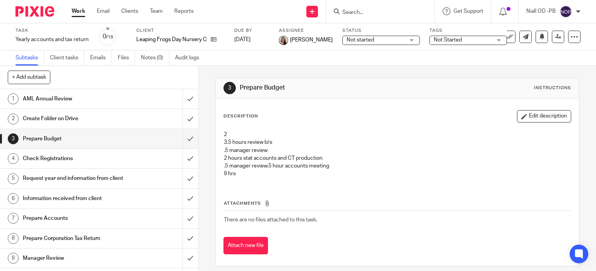
drag, startPoint x: 236, startPoint y: 179, endPoint x: 263, endPoint y: 177, distance: 26.7
click at [236, 179] on div "2 3.5 hours review b/s .5 manager review 2 hours stat accounts and CT productio…" at bounding box center [397, 155] width 355 height 57
click at [546, 115] on button "Edit description" at bounding box center [544, 116] width 54 height 12
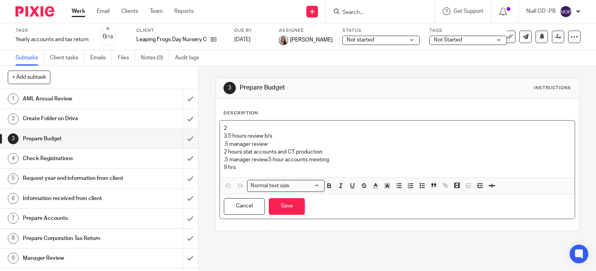
click at [246, 171] on p "9 hrs" at bounding box center [397, 167] width 347 height 8
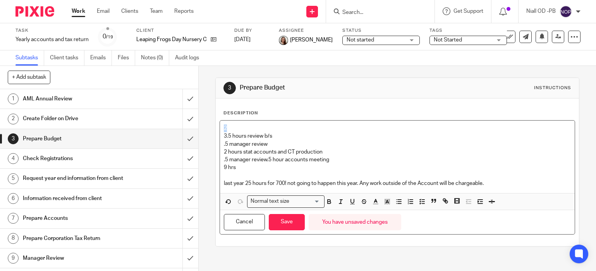
drag, startPoint x: 229, startPoint y: 127, endPoint x: 221, endPoint y: 131, distance: 9.0
click at [218, 130] on div "Description 2 3.5 hours review b/s .5 manager review 2 hours stat accounts and …" at bounding box center [397, 171] width 363 height 147
drag, startPoint x: 226, startPoint y: 167, endPoint x: 221, endPoint y: 167, distance: 4.3
click at [224, 167] on p "9 hrs" at bounding box center [397, 167] width 347 height 8
click at [267, 160] on p "3.5 hours review b/s .5 manager review 2 hours stat accounts and CT production …" at bounding box center [397, 143] width 347 height 39
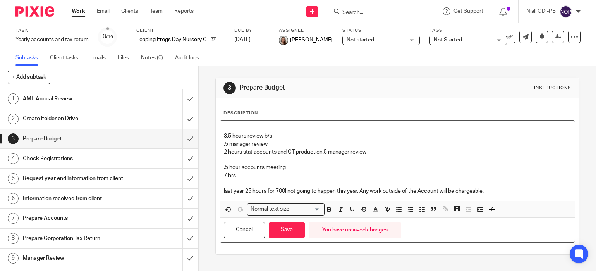
click at [322, 152] on p "3.5 hours review b/s .5 manager review 2 hours stat accounts and CT production …" at bounding box center [397, 139] width 347 height 31
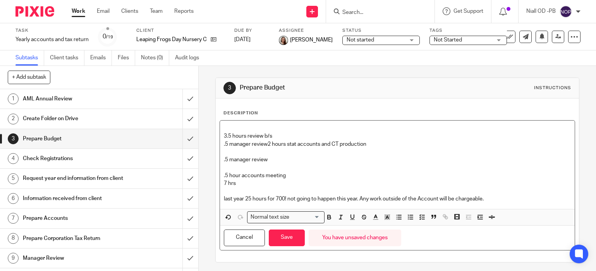
click at [294, 174] on p ".5 hour accounts meeting" at bounding box center [397, 171] width 347 height 16
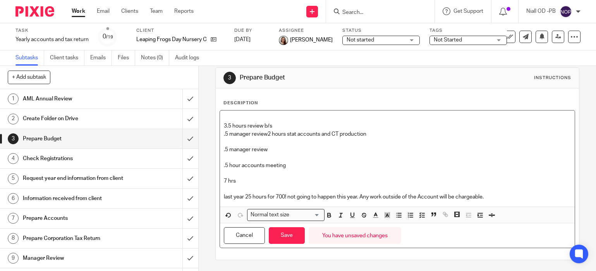
scroll to position [9, 0]
click at [287, 236] on button "Save" at bounding box center [287, 236] width 36 height 17
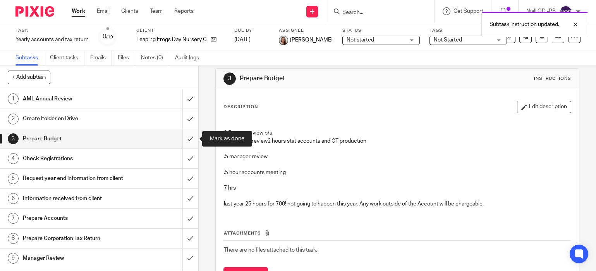
click at [192, 137] on input "submit" at bounding box center [99, 138] width 198 height 19
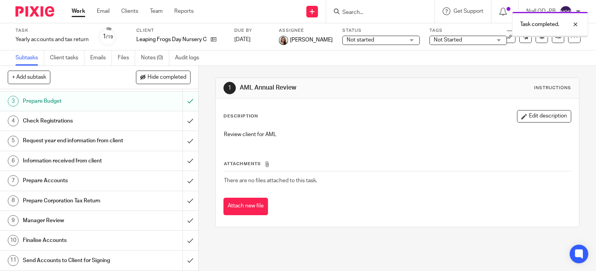
scroll to position [41, 0]
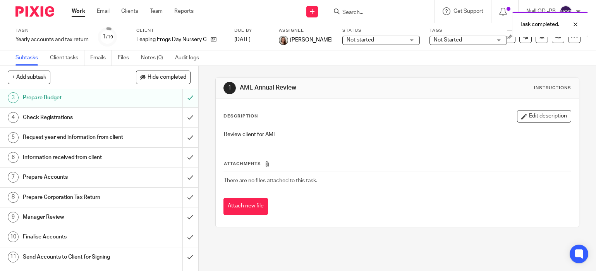
click at [95, 142] on h1 "Request year end information from client" at bounding box center [73, 137] width 101 height 12
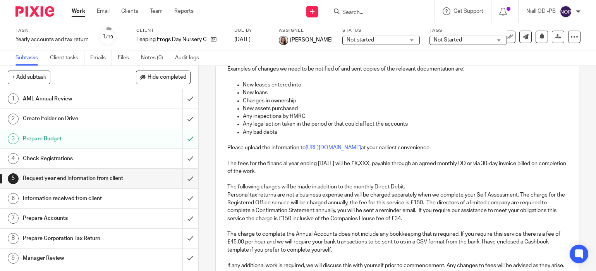
scroll to position [223, 0]
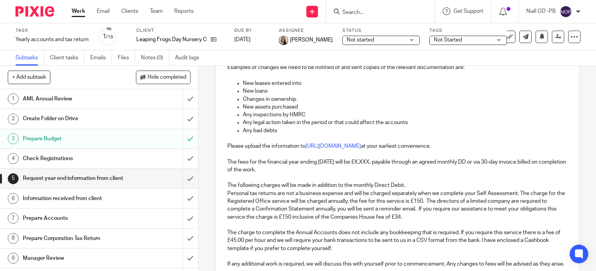
click at [385, 161] on p "The fees for the financial year ending 31 Aug 2025 will be £X,XXX, payable thro…" at bounding box center [397, 166] width 340 height 16
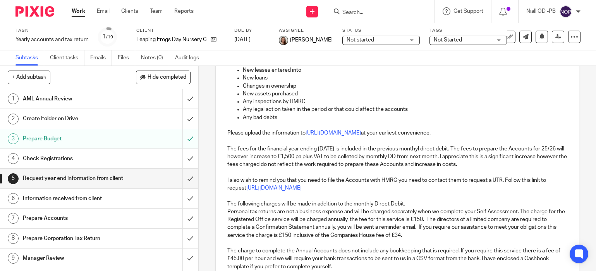
scroll to position [244, 0]
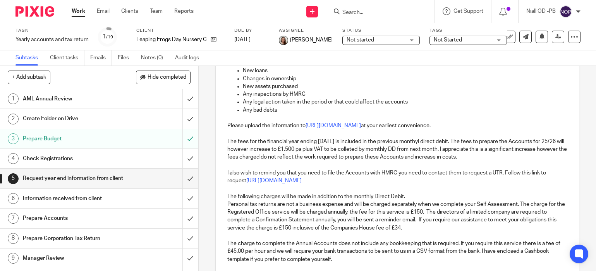
click at [411, 197] on p "The following charges will be made in addition to the monthly Direct Debit." at bounding box center [397, 196] width 340 height 8
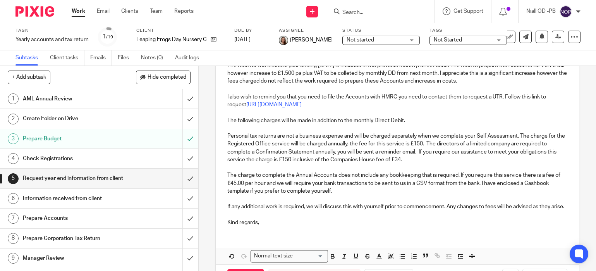
scroll to position [322, 0]
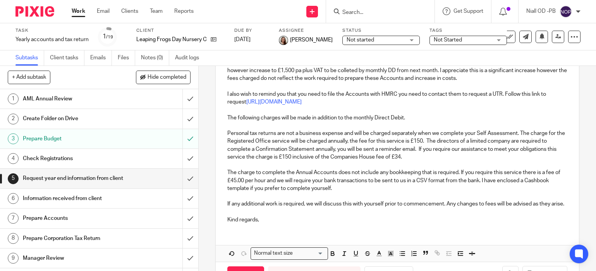
click at [234, 181] on p "The charge to complete the Annual Accounts does not include any bookkeeping tha…" at bounding box center [397, 180] width 340 height 24
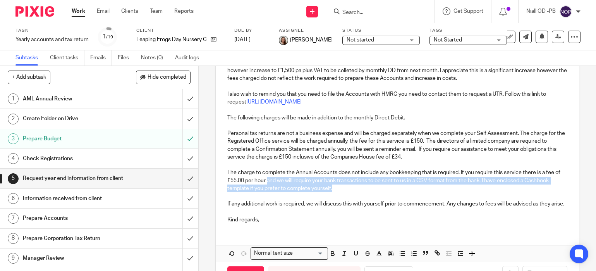
drag, startPoint x: 267, startPoint y: 181, endPoint x: 348, endPoint y: 188, distance: 81.5
click at [348, 188] on p "The charge to complete the Annual Accounts does not include any bookkeeping tha…" at bounding box center [397, 180] width 340 height 24
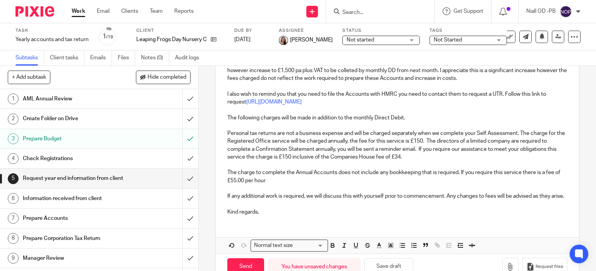
click at [226, 196] on div "REMEMBER: TO NOTIFY CLIENT ACCOUNTS WILL NOT BE PREPARED IF SHE DOES NOT HAVE U…" at bounding box center [397, 26] width 363 height 390
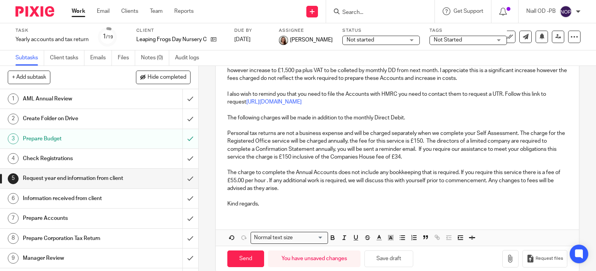
click at [285, 190] on p "The charge to complete the Annual Accounts does not include any bookkeeping tha…" at bounding box center [397, 180] width 340 height 24
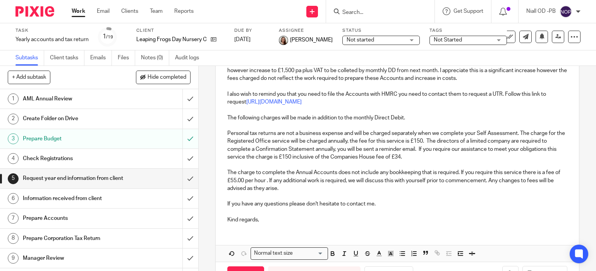
click at [272, 221] on p "Kind regards," at bounding box center [397, 220] width 340 height 8
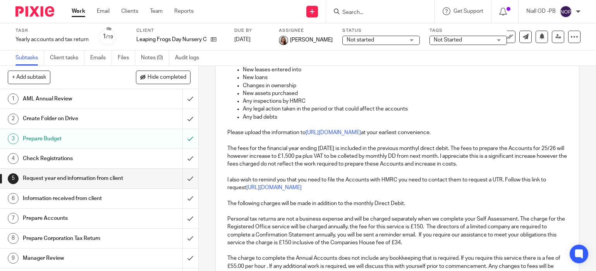
scroll to position [0, 0]
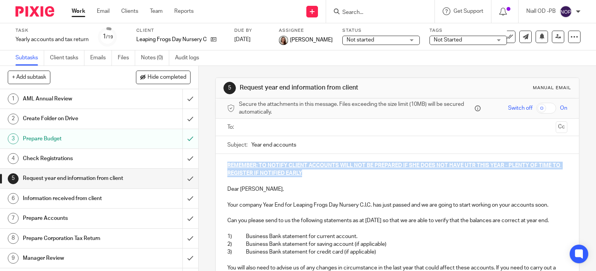
drag, startPoint x: 305, startPoint y: 176, endPoint x: 216, endPoint y: 163, distance: 90.3
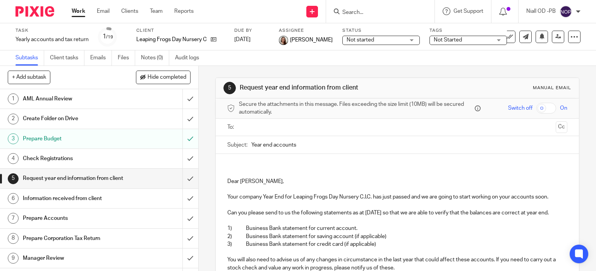
click at [227, 182] on p "Dear Victoria," at bounding box center [397, 181] width 340 height 8
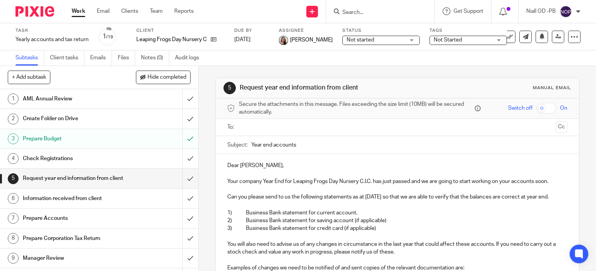
click at [243, 125] on input "text" at bounding box center [396, 127] width 311 height 9
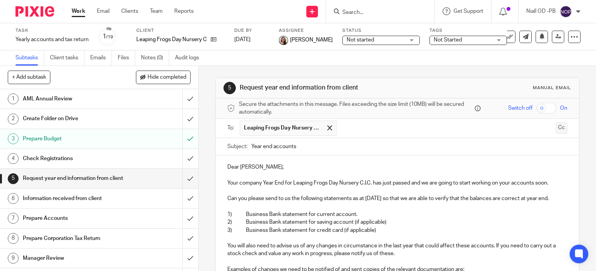
click at [558, 128] on button "Cc" at bounding box center [561, 128] width 12 height 12
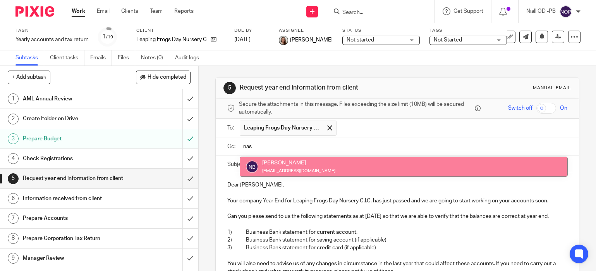
type input "nas"
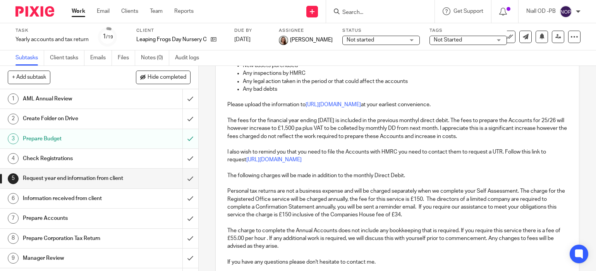
scroll to position [263, 0]
click at [401, 128] on p "The fees for the financial year ending 31 Aug 2025 is included in the previous …" at bounding box center [397, 128] width 340 height 24
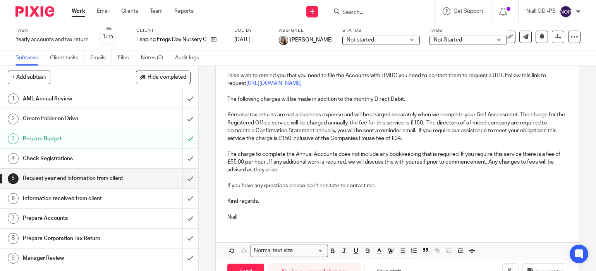
scroll to position [363, 0]
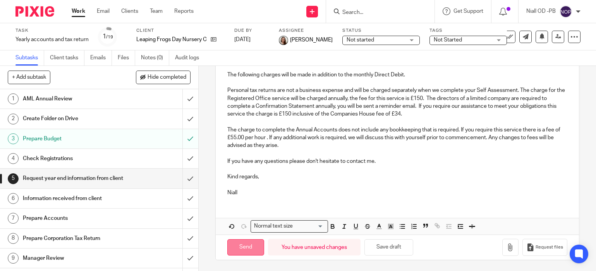
click at [240, 247] on input "Send" at bounding box center [245, 247] width 37 height 17
type input "Sent"
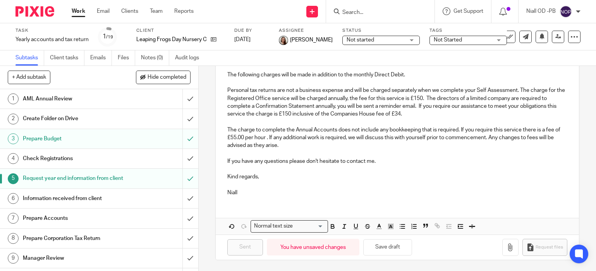
click at [298, 40] on span "[PERSON_NAME]" at bounding box center [311, 40] width 43 height 8
click at [27, 60] on link "Subtasks" at bounding box center [29, 57] width 29 height 15
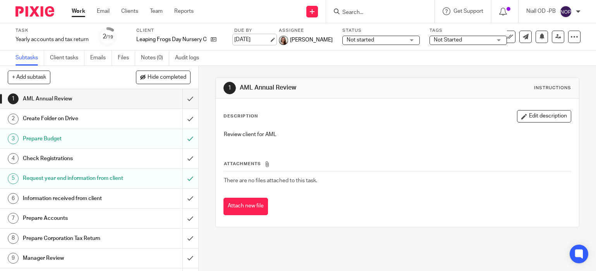
click at [269, 41] on link "[DATE]" at bounding box center [251, 40] width 35 height 8
click at [298, 38] on span "[PERSON_NAME]" at bounding box center [311, 40] width 43 height 8
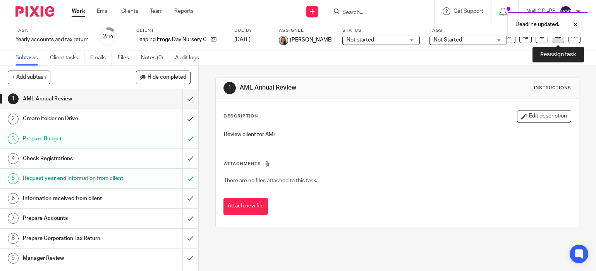
click at [557, 39] on link at bounding box center [557, 37] width 12 height 12
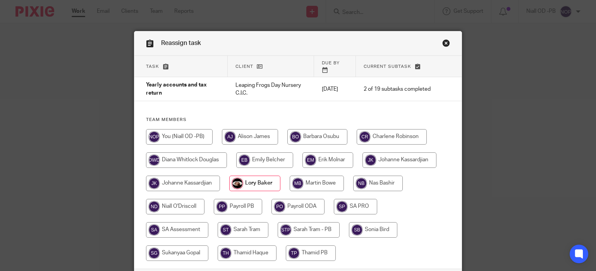
click at [380, 179] on input "radio" at bounding box center [378, 182] width 50 height 15
radio input "true"
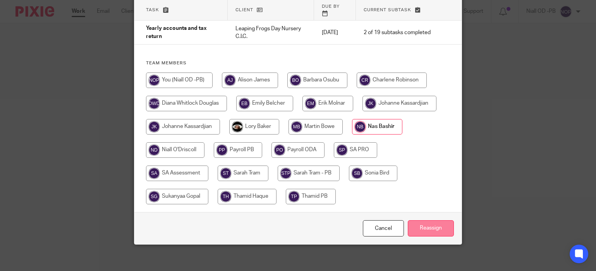
click at [438, 220] on input "Reassign" at bounding box center [431, 228] width 46 height 17
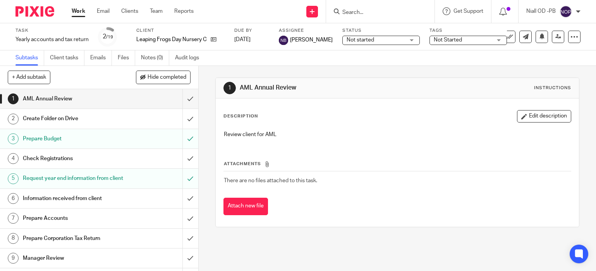
click at [342, 13] on input "Search" at bounding box center [376, 12] width 70 height 7
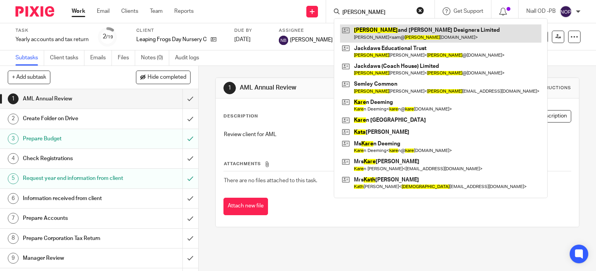
type input "[PERSON_NAME]"
click at [382, 34] on link at bounding box center [440, 33] width 201 height 18
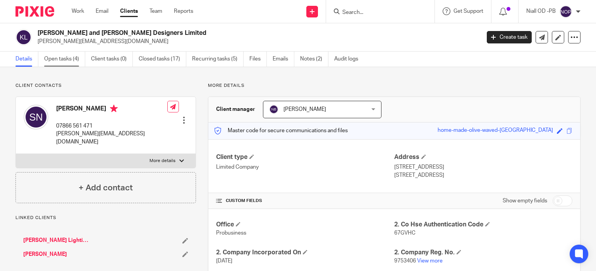
click at [59, 59] on link "Open tasks (4)" at bounding box center [64, 58] width 41 height 15
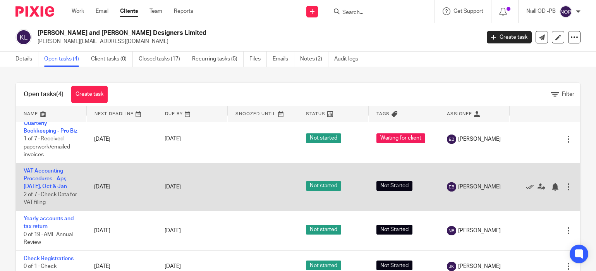
scroll to position [27, 0]
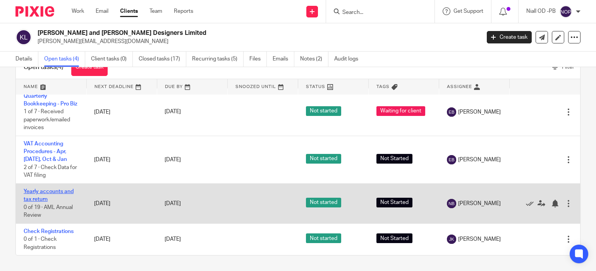
click at [36, 191] on link "Yearly accounts and tax return" at bounding box center [49, 194] width 50 height 13
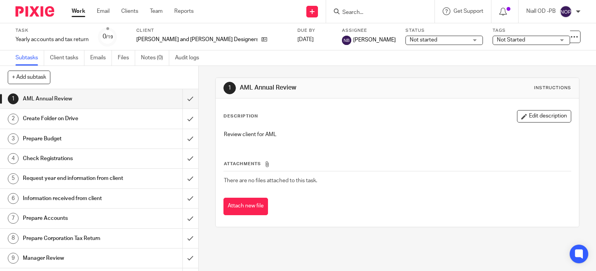
click at [95, 142] on h1 "Prepare Budget" at bounding box center [73, 139] width 101 height 12
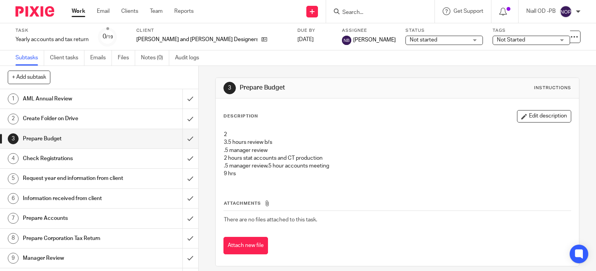
click at [542, 114] on button "Edit description" at bounding box center [544, 116] width 54 height 12
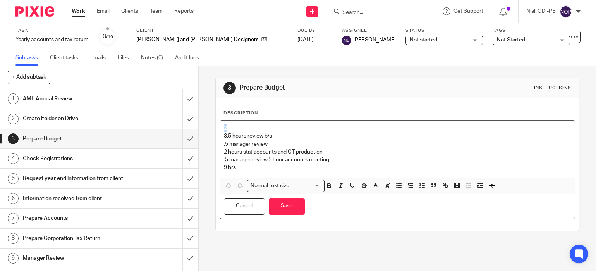
drag, startPoint x: 234, startPoint y: 129, endPoint x: 224, endPoint y: 129, distance: 9.3
click at [224, 129] on p "2 3.5 hours review b/s .5 manager review 2 hours stat accounts and CT productio…" at bounding box center [397, 143] width 347 height 39
click at [267, 160] on p "3.5 hours review b/s .5 manager review 2 hours stat accounts and CT production …" at bounding box center [397, 143] width 347 height 39
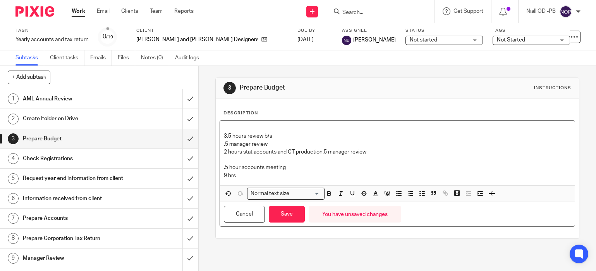
click at [323, 152] on p "3.5 hours review b/s .5 manager review 2 hours stat accounts and CT production …" at bounding box center [397, 139] width 347 height 31
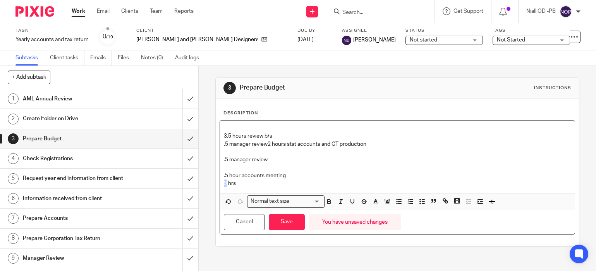
drag, startPoint x: 226, startPoint y: 183, endPoint x: 215, endPoint y: 185, distance: 11.4
click at [215, 185] on div "3 Prepare Budget Instructions Description 3.5 hours review b/s .5 manager revie…" at bounding box center [397, 161] width 364 height 169
click at [236, 183] on p "7 hrs" at bounding box center [397, 183] width 347 height 8
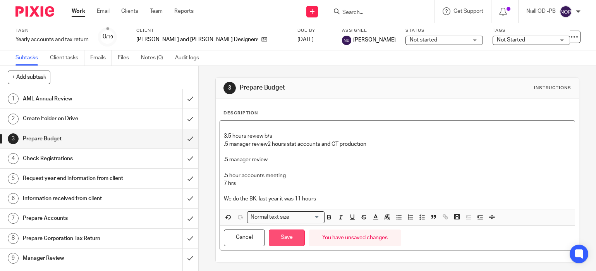
click at [285, 235] on button "Save" at bounding box center [287, 237] width 36 height 17
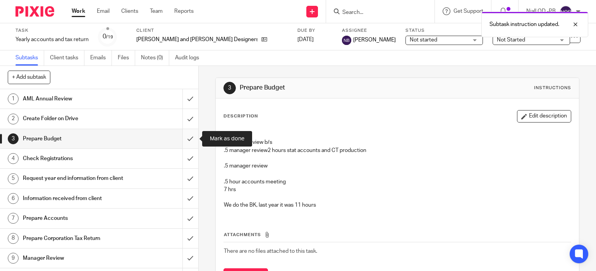
click at [190, 136] on input "submit" at bounding box center [99, 138] width 198 height 19
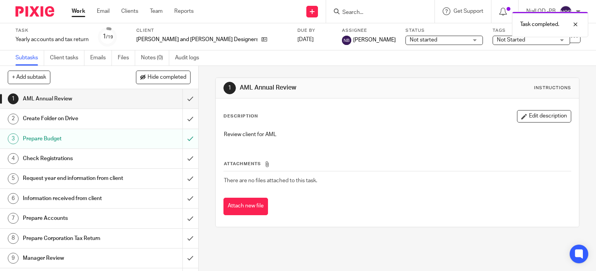
click at [62, 180] on h1 "Request year end information from client" at bounding box center [73, 178] width 101 height 12
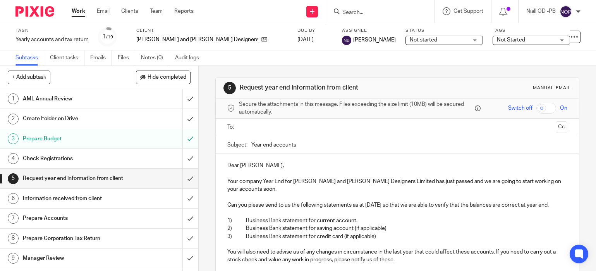
scroll to position [1, 0]
click at [253, 127] on input "text" at bounding box center [396, 126] width 311 height 9
click at [357, 127] on input "text" at bounding box center [446, 126] width 212 height 15
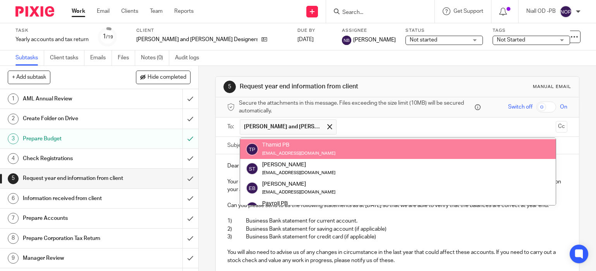
scroll to position [0, 0]
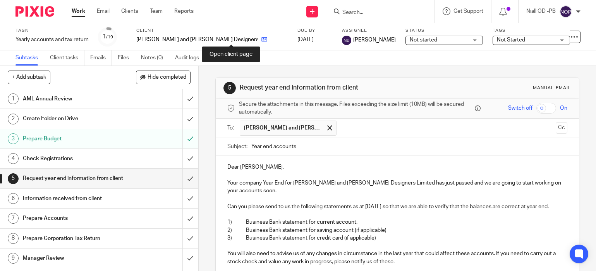
click at [261, 40] on icon at bounding box center [264, 39] width 6 height 6
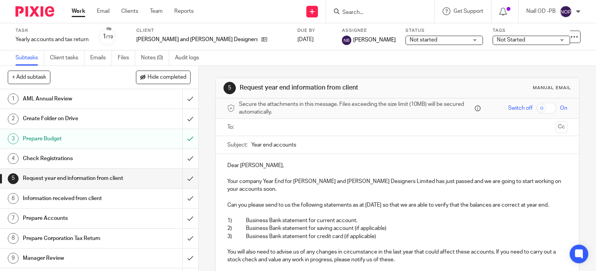
click at [357, 12] on input "Search" at bounding box center [376, 12] width 70 height 7
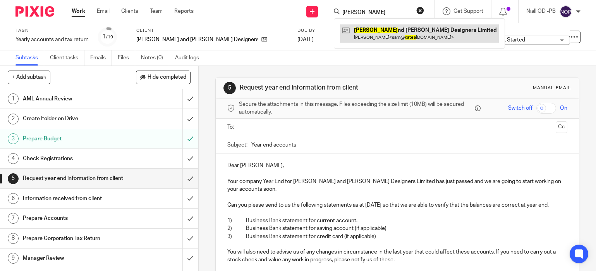
type input "kate a"
click at [370, 35] on link at bounding box center [419, 33] width 159 height 18
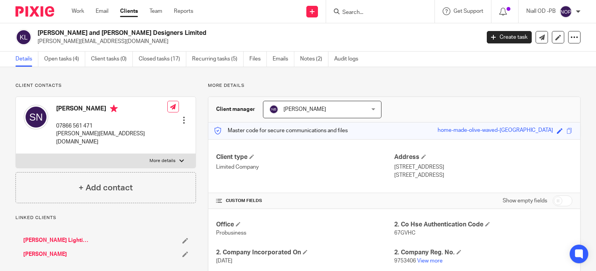
click at [37, 236] on link "[PERSON_NAME] Lighting Design Ltd" at bounding box center [56, 240] width 66 height 8
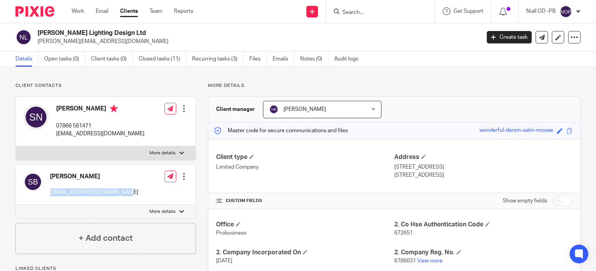
drag, startPoint x: 130, startPoint y: 192, endPoint x: 52, endPoint y: 195, distance: 77.5
click at [48, 194] on div "Sarah Benson sarah_benson26@hotmail.com Edit contact Create client from contact…" at bounding box center [106, 184] width 180 height 40
copy p "sarah_benson26@hotmail.com"
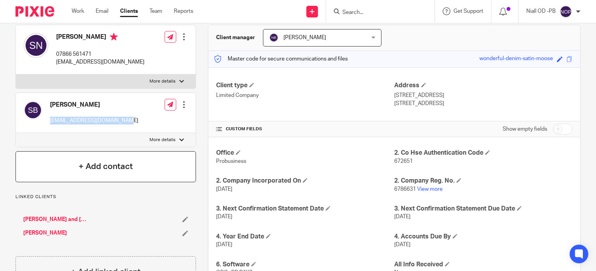
scroll to position [73, 0]
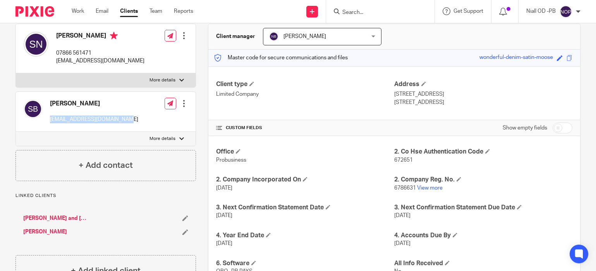
click at [36, 216] on link "[PERSON_NAME] and [PERSON_NAME] Designers Limited" at bounding box center [56, 218] width 66 height 8
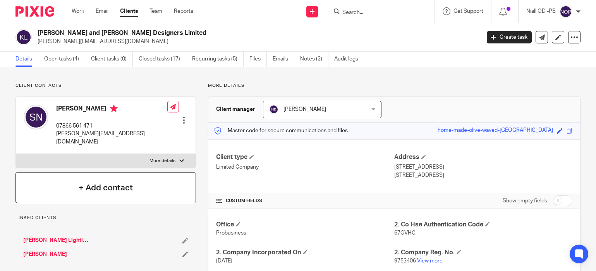
click at [109, 182] on h4 "+ Add contact" at bounding box center [106, 188] width 54 height 12
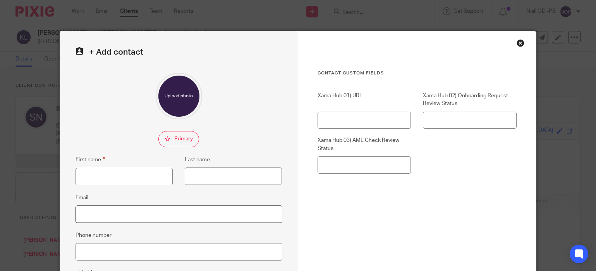
click at [96, 209] on input "Email" at bounding box center [178, 213] width 207 height 17
paste input "sarah_benson26@hotmail.com"
type input "[EMAIL_ADDRESS][DOMAIN_NAME]"
click at [92, 175] on input "First name" at bounding box center [123, 176] width 97 height 17
type input "Sarah"
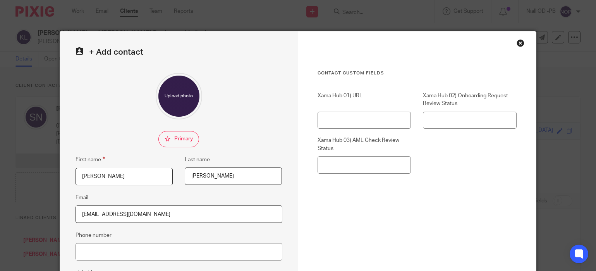
type input "Benson"
click at [228, 116] on div at bounding box center [178, 96] width 207 height 46
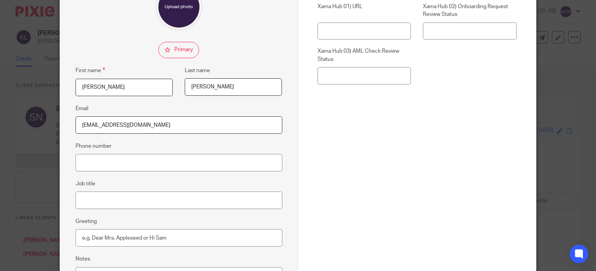
scroll to position [168, 0]
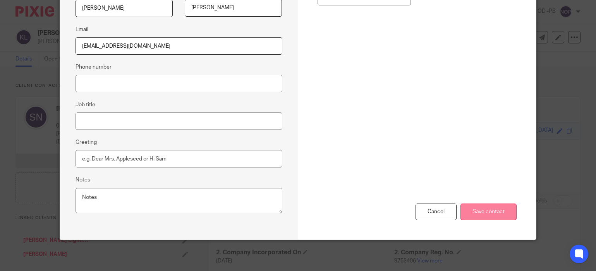
click at [490, 207] on input "Save contact" at bounding box center [488, 211] width 56 height 17
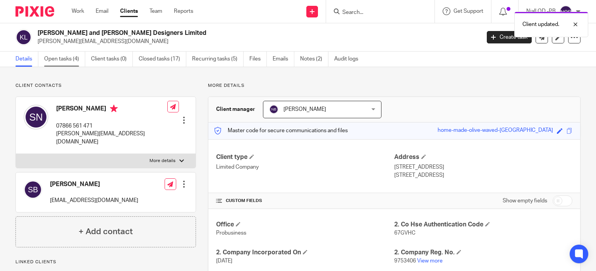
click at [53, 59] on link "Open tasks (4)" at bounding box center [64, 58] width 41 height 15
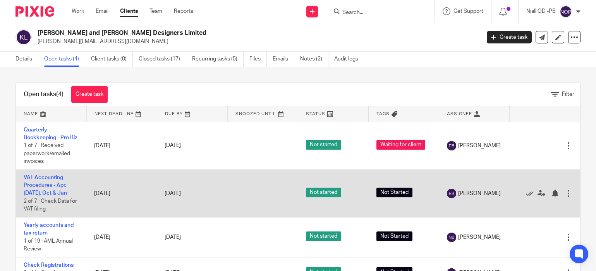
scroll to position [10, 0]
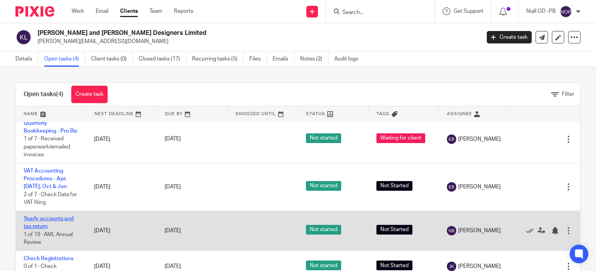
click at [41, 219] on link "Yearly accounts and tax return" at bounding box center [49, 222] width 50 height 13
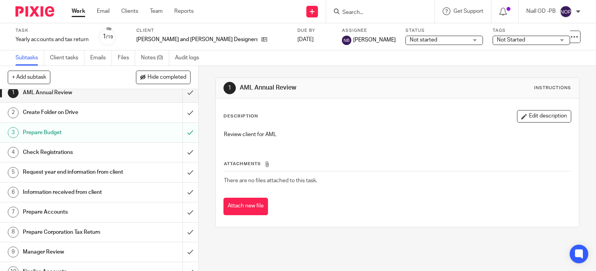
scroll to position [5, 0]
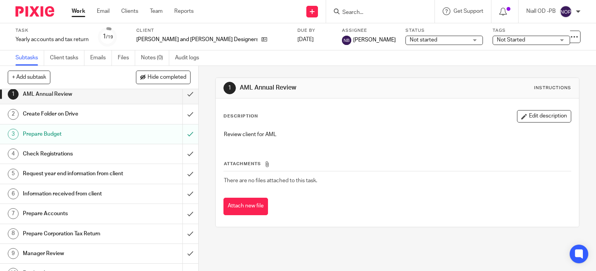
click at [50, 174] on h1 "Request year end information from client" at bounding box center [73, 174] width 101 height 12
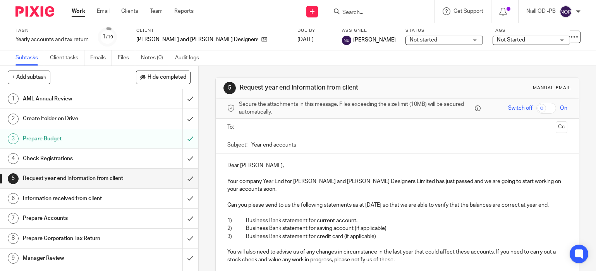
click at [250, 126] on input "text" at bounding box center [396, 127] width 311 height 9
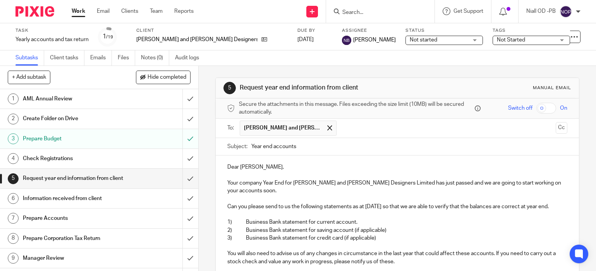
click at [363, 127] on input "text" at bounding box center [446, 127] width 212 height 15
click at [239, 166] on p "Dear [PERSON_NAME]," at bounding box center [397, 167] width 340 height 8
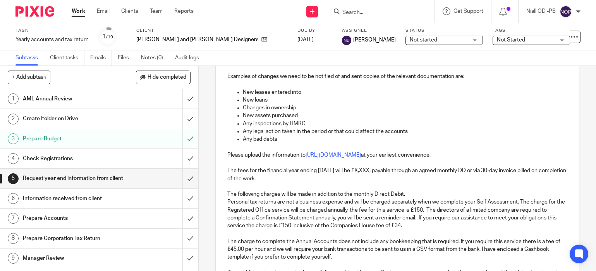
scroll to position [206, 0]
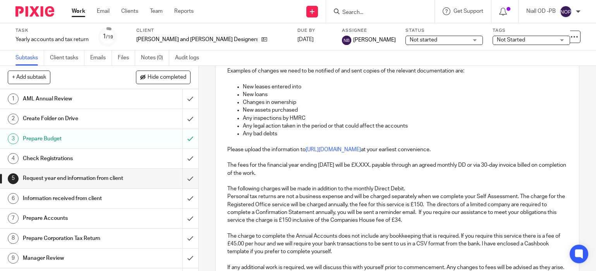
click at [350, 165] on p "The fees for the financial year ending [DATE] will be £X,XXX, payable through a…" at bounding box center [397, 169] width 340 height 16
click at [361, 165] on p "The fees for the financial year ending [DATE] is in cluded in your monthly DD t…" at bounding box center [397, 169] width 340 height 16
click at [424, 165] on p "The fees for the financial year ending [DATE] is included in your monthly DD th…" at bounding box center [397, 169] width 340 height 16
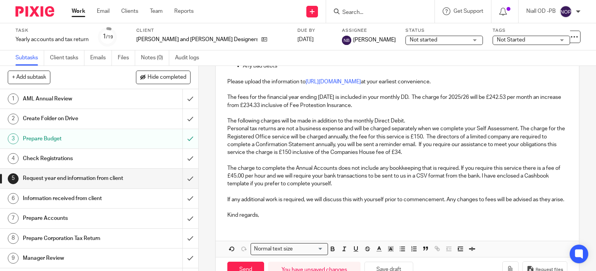
scroll to position [277, 0]
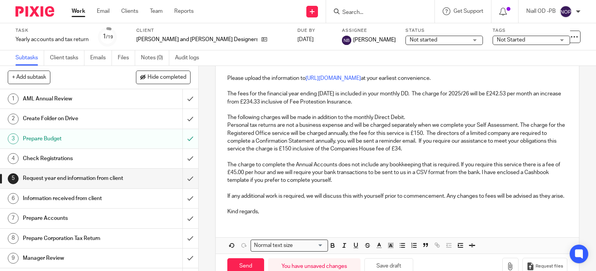
drag, startPoint x: 267, startPoint y: 181, endPoint x: 272, endPoint y: 178, distance: 6.1
click at [268, 180] on p "The charge to complete the Annual Accounts does not include any bookkeeping tha…" at bounding box center [397, 173] width 340 height 24
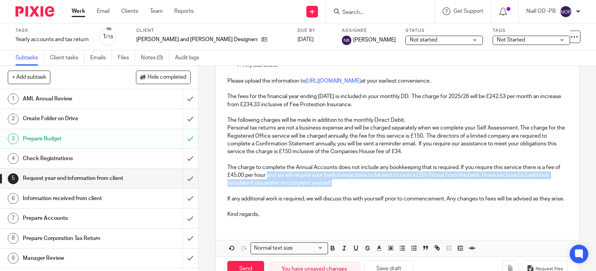
drag, startPoint x: 267, startPoint y: 172, endPoint x: 334, endPoint y: 182, distance: 68.0
click at [335, 182] on p "The charge to complete the Annual Accounts does not include any bookkeeping tha…" at bounding box center [397, 175] width 340 height 24
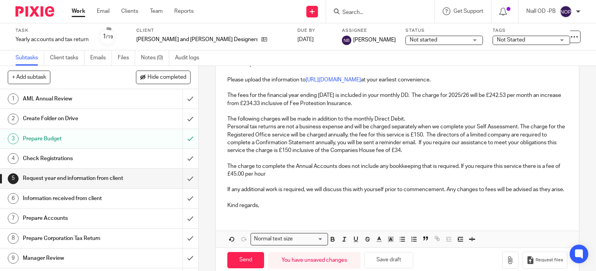
click at [224, 192] on div "Dear [PERSON_NAME] and [PERSON_NAME], Your company Year End for [PERSON_NAME] a…" at bounding box center [397, 47] width 363 height 335
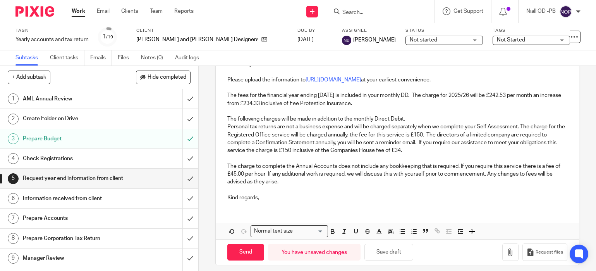
scroll to position [281, 0]
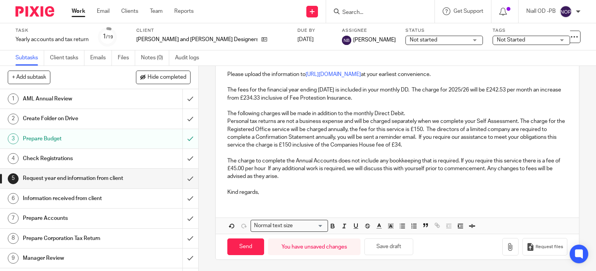
click at [264, 192] on p "Kind regards," at bounding box center [397, 192] width 340 height 8
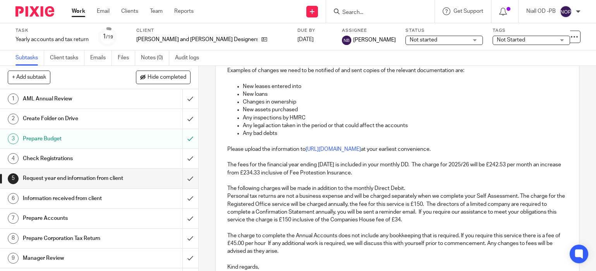
scroll to position [0, 0]
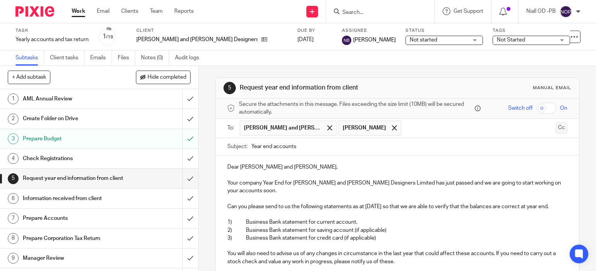
click at [563, 128] on button "Cc" at bounding box center [561, 128] width 12 height 12
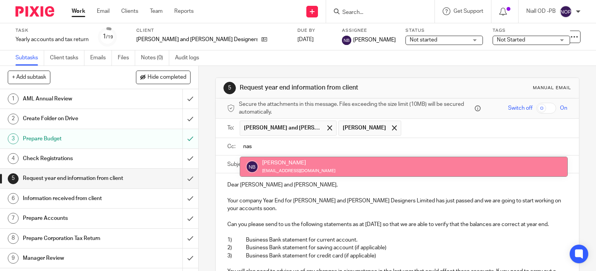
type input "nas"
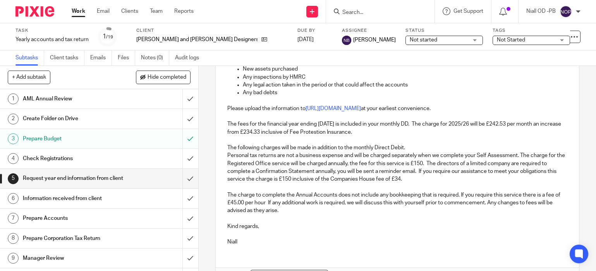
scroll to position [316, 0]
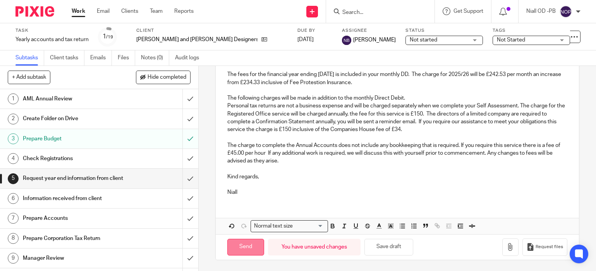
click at [245, 245] on input "Send" at bounding box center [245, 246] width 37 height 17
type input "Sent"
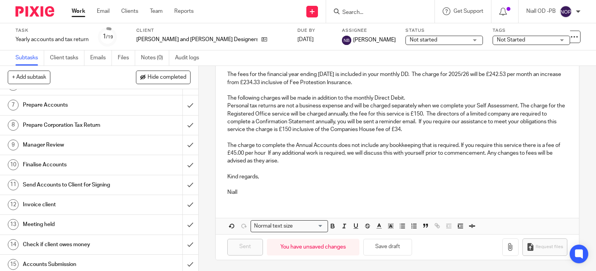
scroll to position [122, 0]
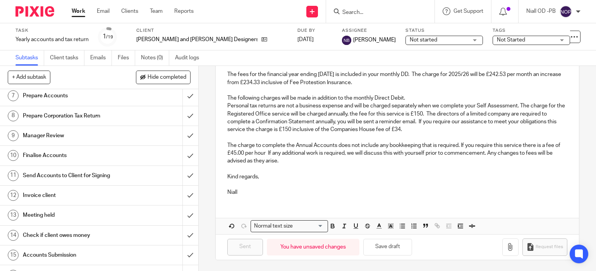
click at [351, 10] on input "Search" at bounding box center [376, 12] width 70 height 7
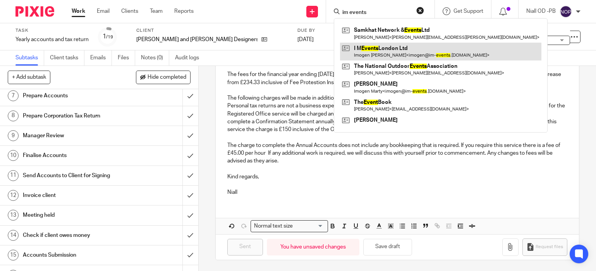
type input "im events"
click at [383, 53] on link at bounding box center [440, 52] width 201 height 18
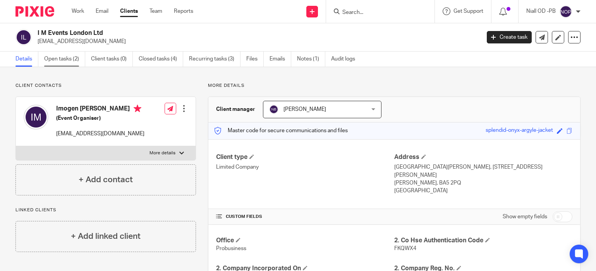
scroll to position [3, 0]
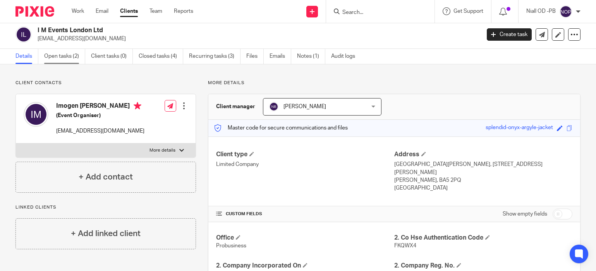
click at [52, 60] on link "Open tasks (2)" at bounding box center [64, 56] width 41 height 15
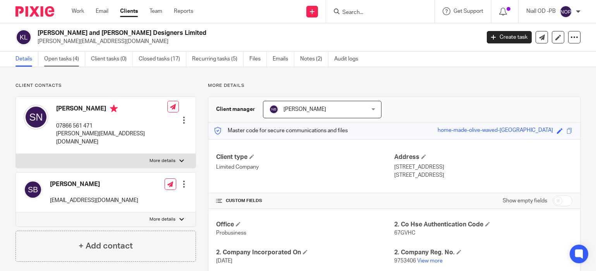
click at [62, 61] on link "Open tasks (4)" at bounding box center [64, 58] width 41 height 15
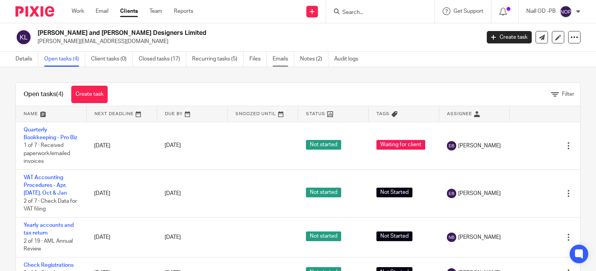
click at [283, 59] on link "Emails" at bounding box center [283, 58] width 22 height 15
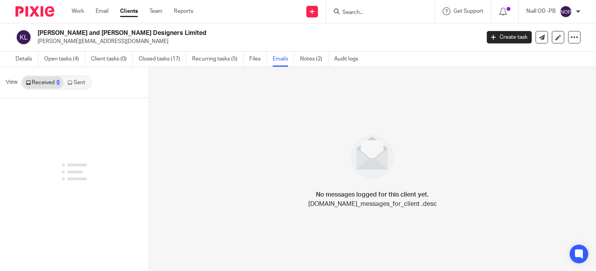
click at [74, 85] on link "Sent" at bounding box center [76, 82] width 27 height 12
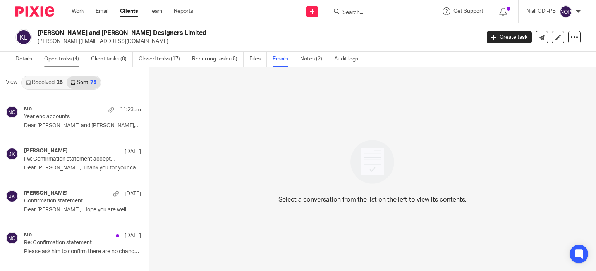
click at [60, 59] on link "Open tasks (4)" at bounding box center [64, 58] width 41 height 15
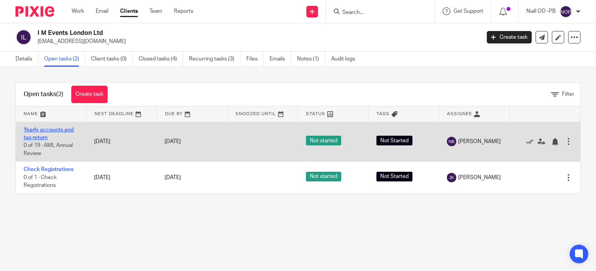
click at [38, 130] on link "Yearly accounts and tax return" at bounding box center [49, 133] width 50 height 13
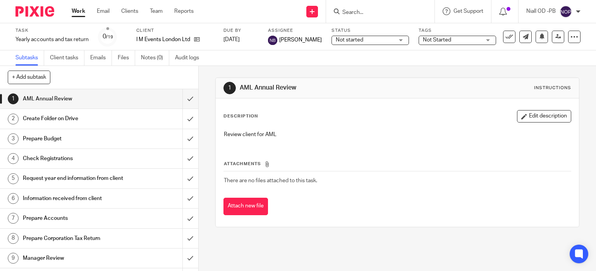
click at [154, 135] on div "Prepare Budget" at bounding box center [99, 139] width 152 height 12
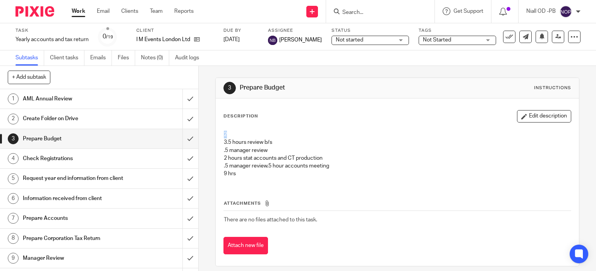
drag, startPoint x: 233, startPoint y: 134, endPoint x: 216, endPoint y: 135, distance: 16.3
click at [214, 135] on div "3 Prepare Budget Instructions Description Edit description 2 3.5 hours review b…" at bounding box center [397, 168] width 397 height 205
click at [546, 115] on button "Edit description" at bounding box center [544, 116] width 54 height 12
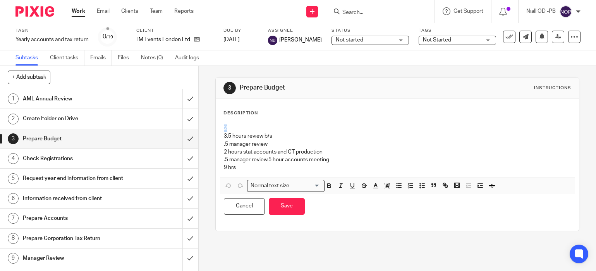
click at [232, 130] on p "2 3.5 hours review b/s .5 manager review 2 hours stat accounts and CT productio…" at bounding box center [397, 143] width 347 height 39
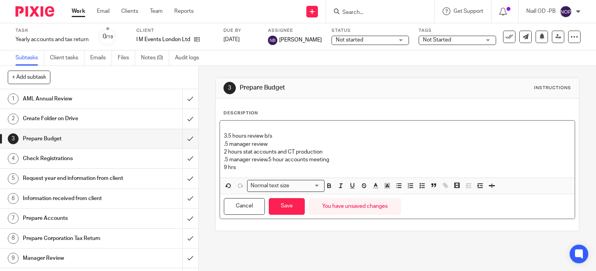
click at [225, 169] on p "9 hrs" at bounding box center [397, 167] width 347 height 8
click at [266, 160] on p "3.5 hours review b/s .5 manager review 2 hours stat accounts and CT production …" at bounding box center [397, 143] width 347 height 39
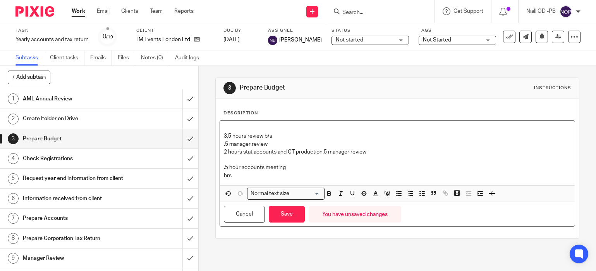
click at [323, 152] on p "3.5 hours review b/s .5 manager review 2 hours stat accounts and CT production …" at bounding box center [397, 139] width 347 height 31
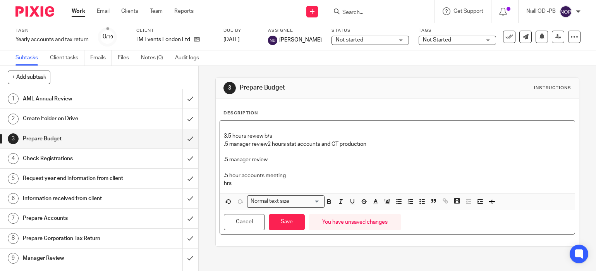
click at [224, 183] on p "hrs" at bounding box center [397, 183] width 347 height 8
click at [242, 182] on p "5 hrs" at bounding box center [397, 183] width 347 height 8
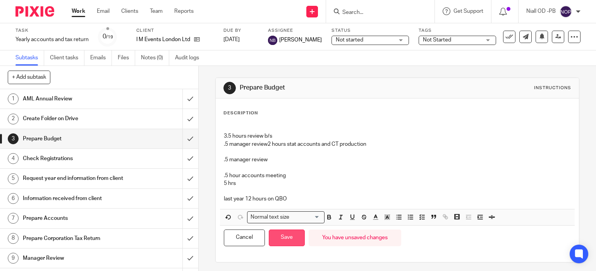
click at [288, 234] on button "Save" at bounding box center [287, 237] width 36 height 17
click at [191, 137] on input "submit" at bounding box center [99, 138] width 198 height 19
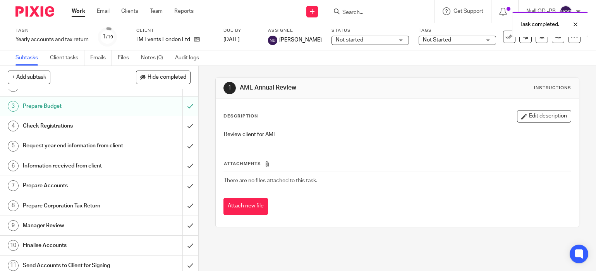
scroll to position [39, 0]
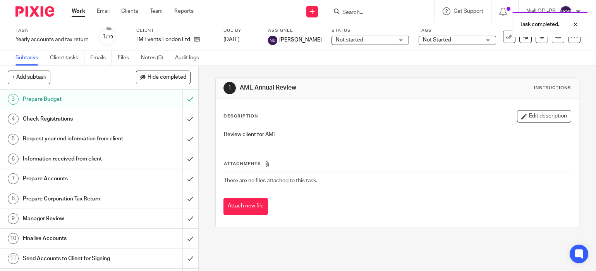
click at [72, 164] on h1 "Information received from client" at bounding box center [73, 159] width 101 height 12
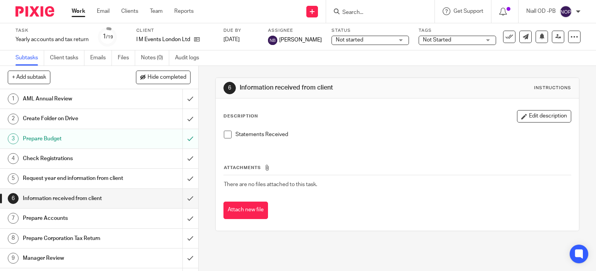
click at [97, 175] on h1 "Request year end information from client" at bounding box center [73, 178] width 101 height 12
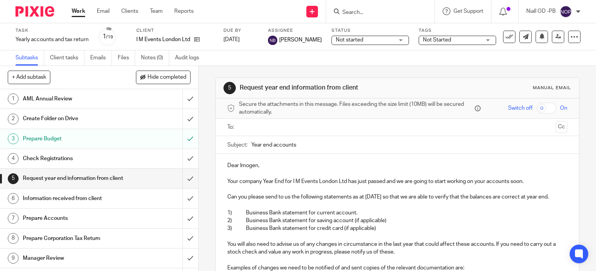
click at [248, 126] on input "text" at bounding box center [396, 127] width 311 height 9
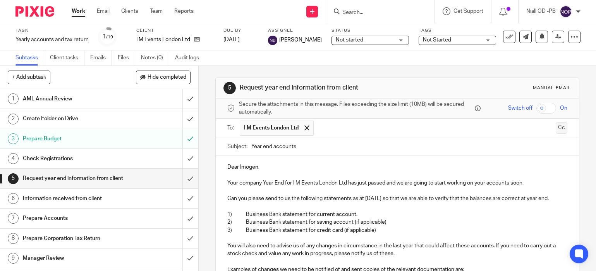
click at [560, 127] on button "Cc" at bounding box center [561, 128] width 12 height 12
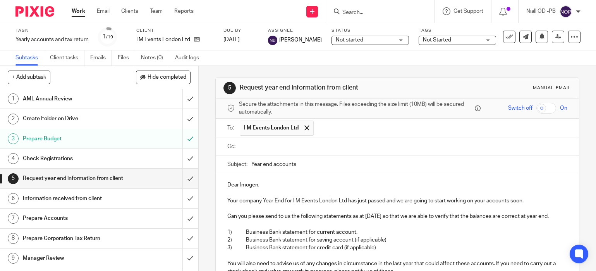
scroll to position [2, 0]
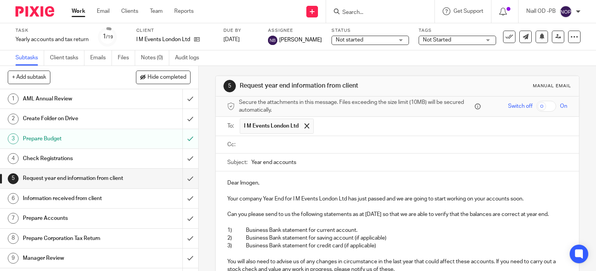
click at [265, 147] on input "text" at bounding box center [402, 144] width 322 height 9
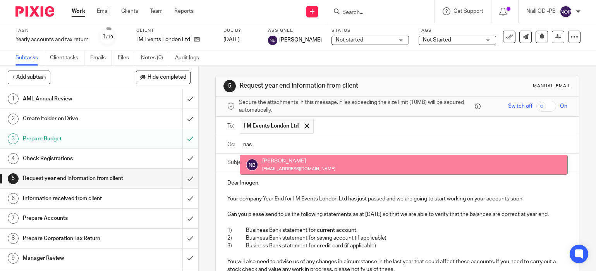
type input "nas"
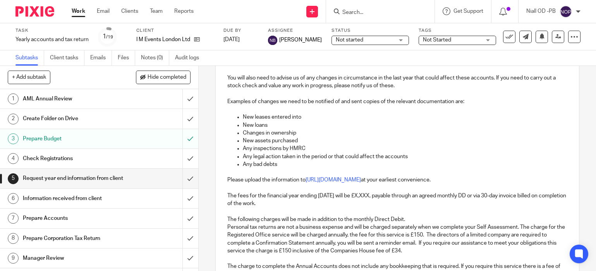
scroll to position [213, 0]
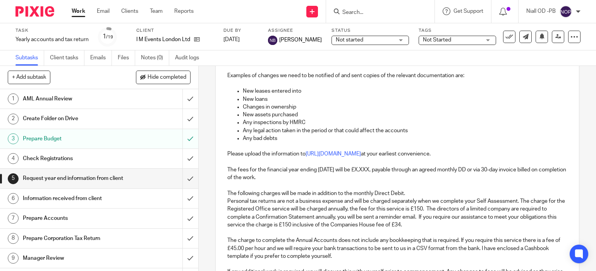
click at [350, 170] on p "The fees for the financial year ending [DATE] will be £X,XXX, payable through a…" at bounding box center [397, 174] width 340 height 16
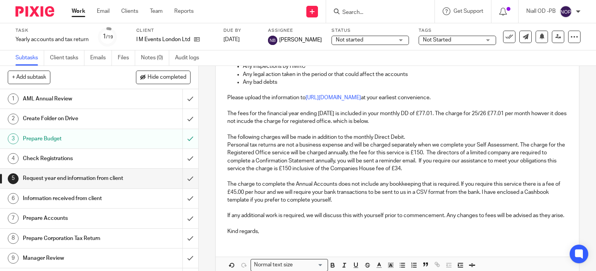
scroll to position [269, 0]
drag, startPoint x: 256, startPoint y: 194, endPoint x: 262, endPoint y: 193, distance: 6.2
click at [257, 194] on p "The charge to complete the Annual Accounts does not include any bookkeeping tha…" at bounding box center [397, 192] width 340 height 24
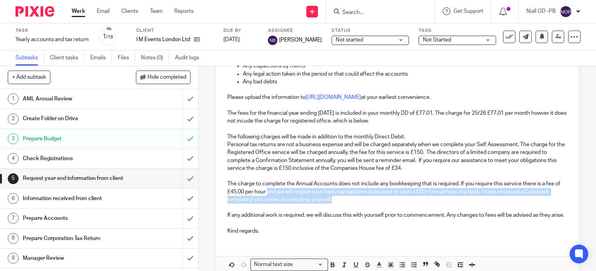
drag, startPoint x: 267, startPoint y: 189, endPoint x: 340, endPoint y: 199, distance: 73.1
click at [340, 199] on p "The charge to complete the Annual Accounts does not include any bookkeeping tha…" at bounding box center [397, 192] width 340 height 24
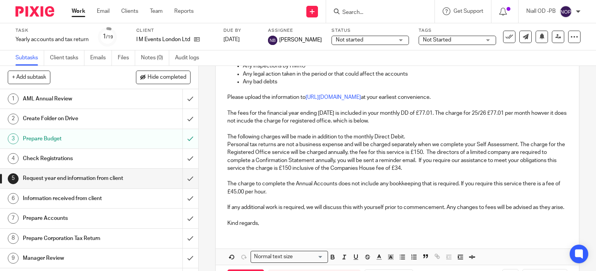
click at [226, 207] on div "Dear Imogen, Your company Year End for I M Events London Ltd has just passed an…" at bounding box center [397, 68] width 363 height 327
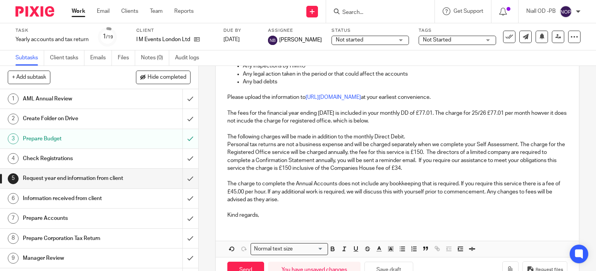
click at [288, 201] on p "The charge to complete the Annual Accounts does not include any bookkeeping tha…" at bounding box center [397, 192] width 340 height 24
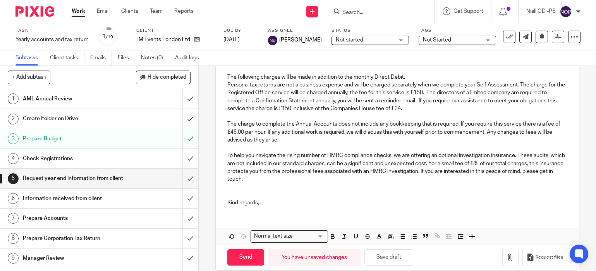
click at [272, 202] on p "Kind regards," at bounding box center [397, 203] width 340 height 8
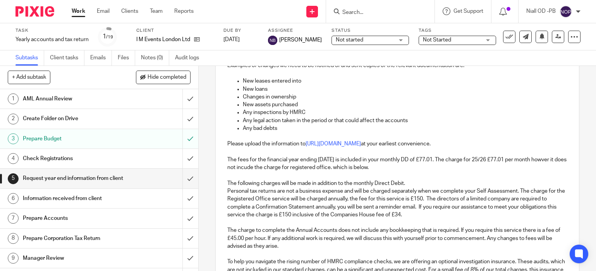
scroll to position [227, 0]
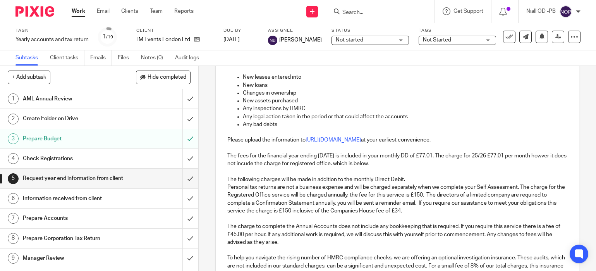
click at [503, 157] on p "The fees for the financial year ending [DATE] is included in your monthly DD of…" at bounding box center [397, 160] width 340 height 16
click at [368, 162] on p "The fees for the financial year ending [DATE] is included in your monthly DD of…" at bounding box center [397, 160] width 340 height 16
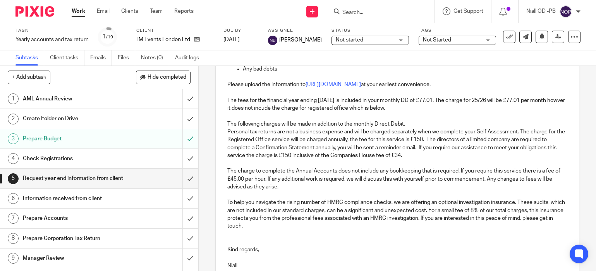
scroll to position [355, 0]
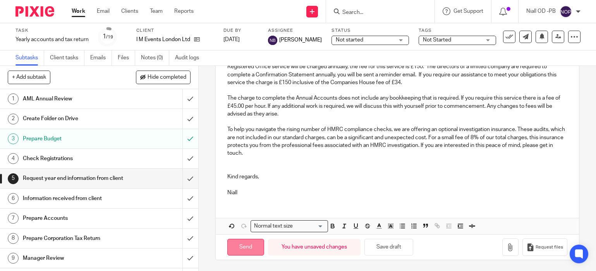
click at [241, 245] on input "Send" at bounding box center [245, 246] width 37 height 17
type input "Sent"
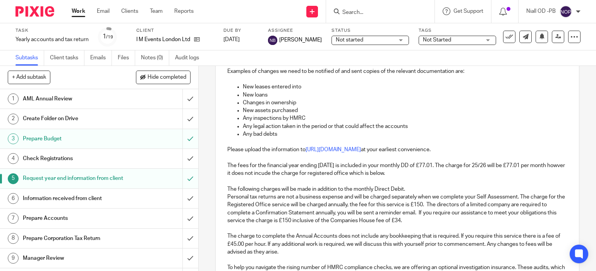
scroll to position [209, 0]
